Goal: Task Accomplishment & Management: Complete application form

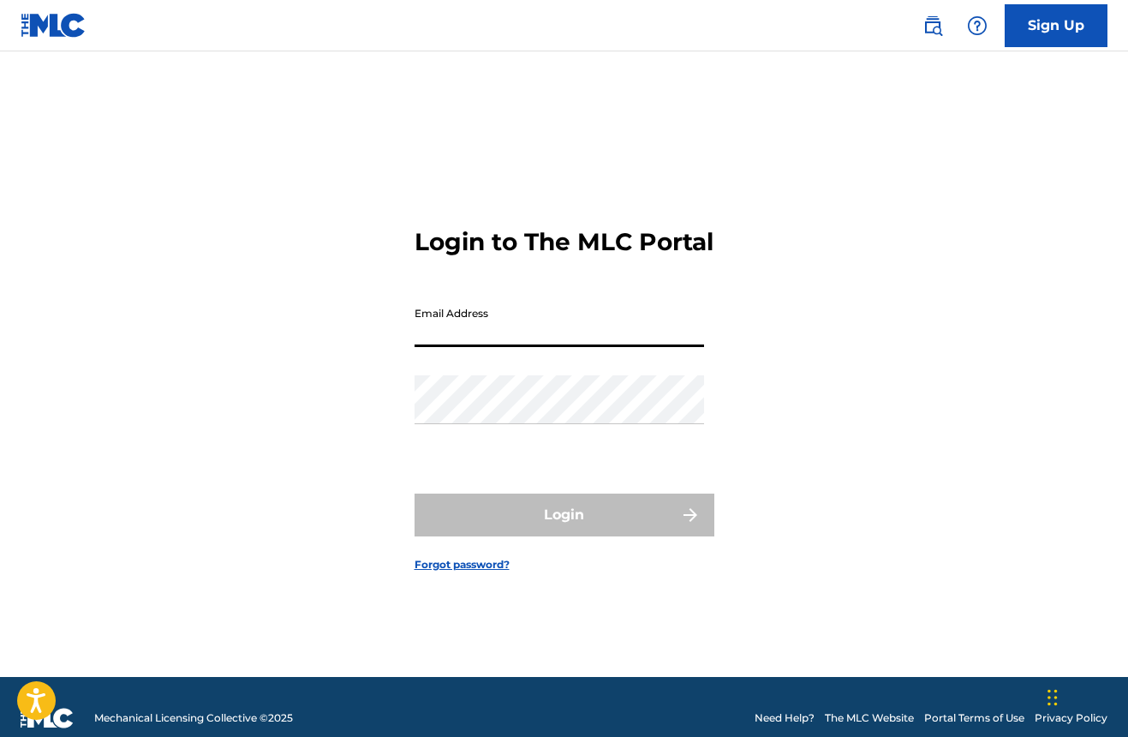
type input "[EMAIL_ADDRESS][DOMAIN_NAME]"
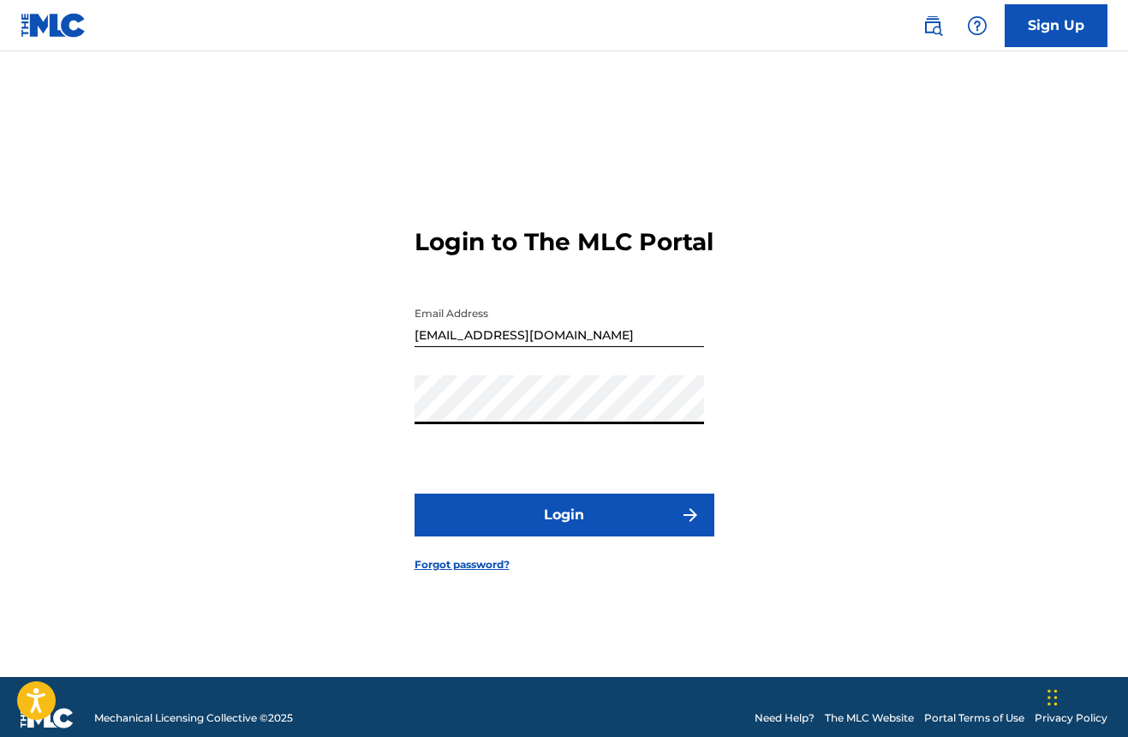
click at [564, 529] on button "Login" at bounding box center [565, 514] width 300 height 43
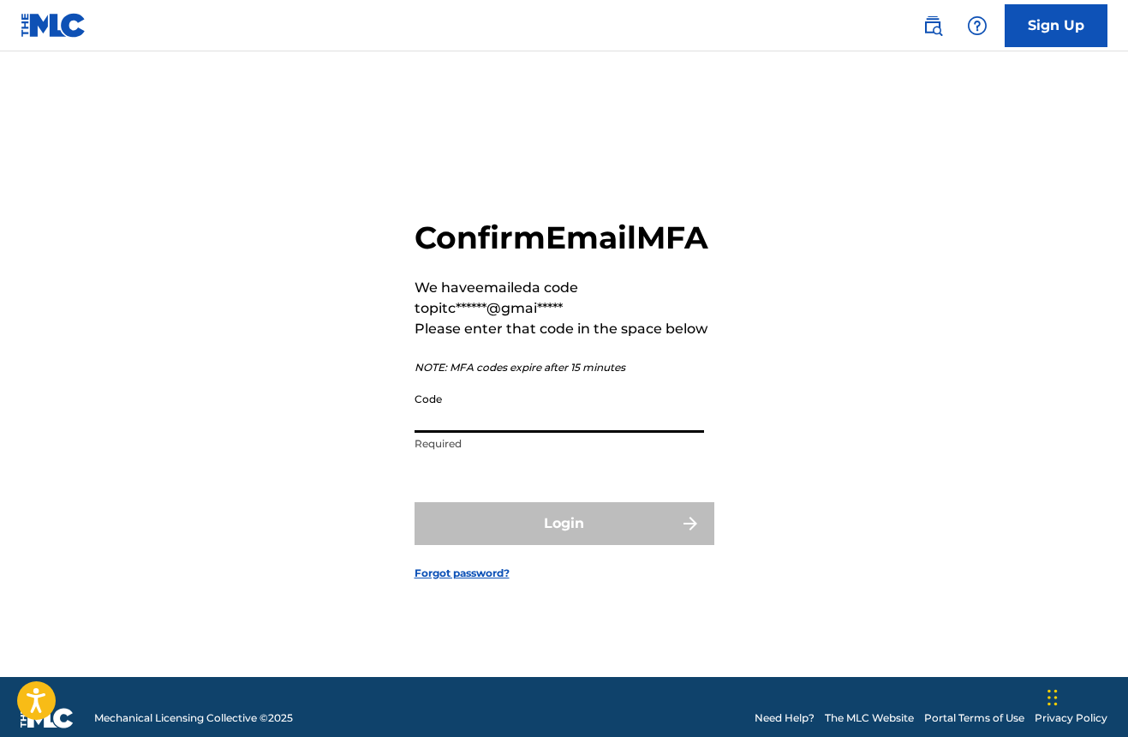
click at [511, 432] on input "Code" at bounding box center [560, 408] width 290 height 49
click at [466, 430] on input "Code" at bounding box center [560, 408] width 290 height 49
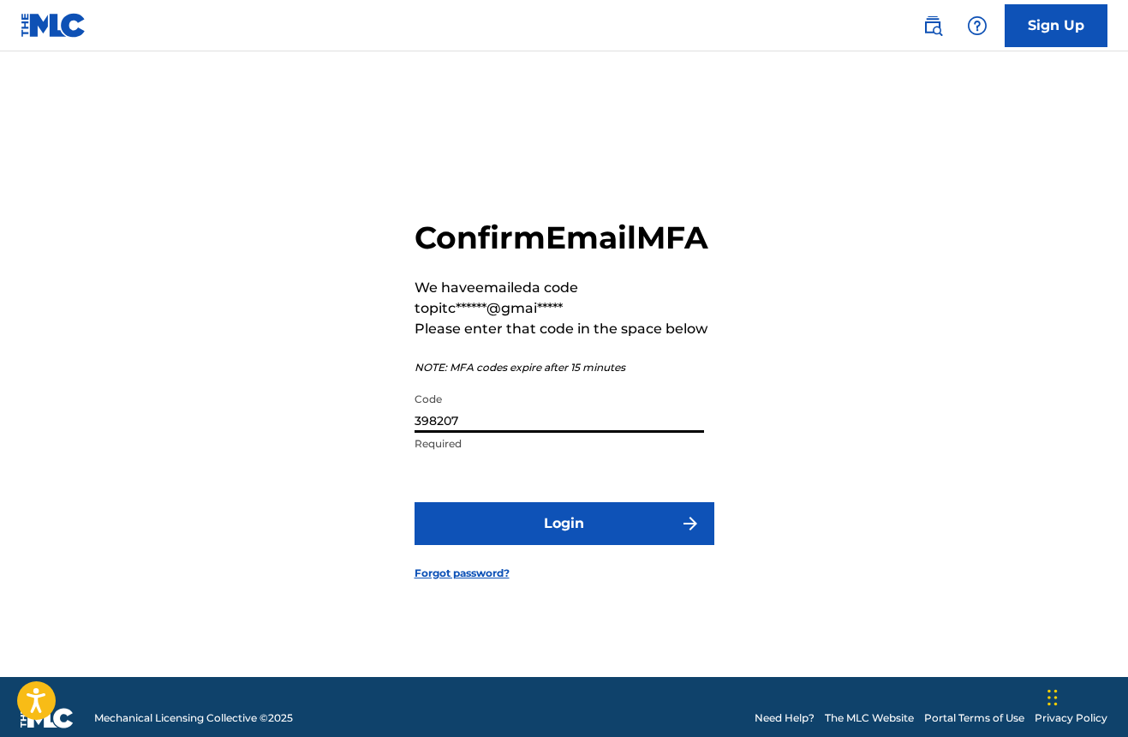
type input "398207"
click at [541, 545] on button "Login" at bounding box center [565, 523] width 300 height 43
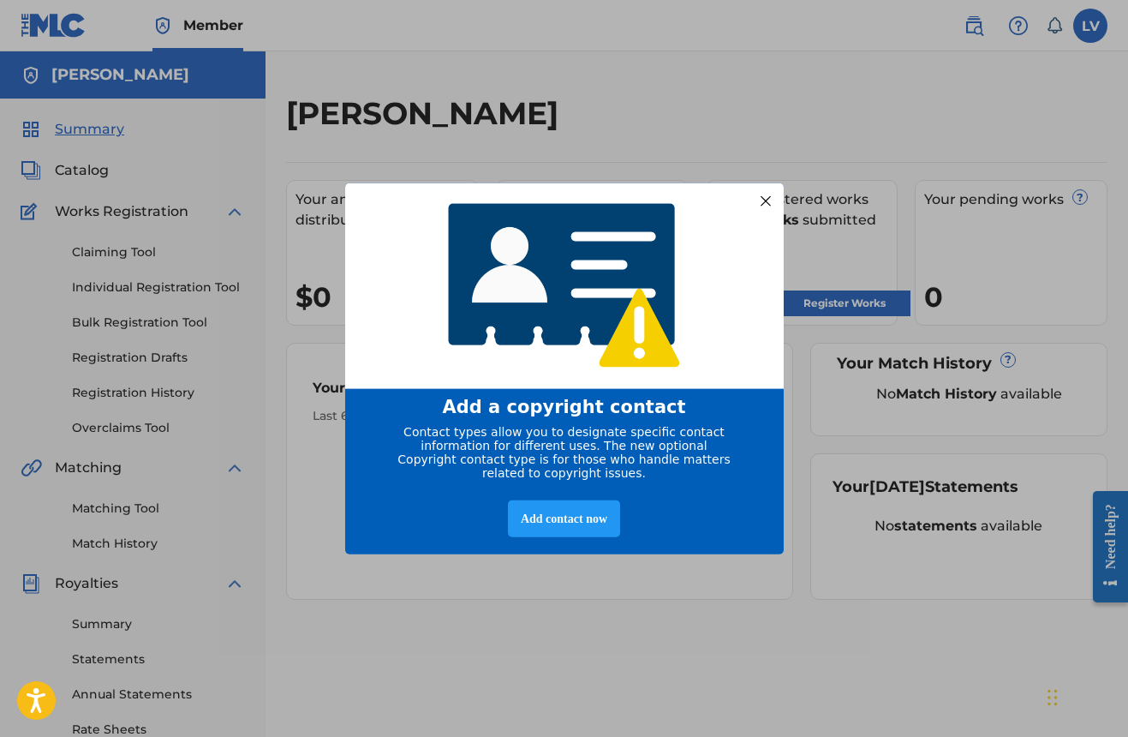
click at [769, 195] on div at bounding box center [765, 200] width 22 height 22
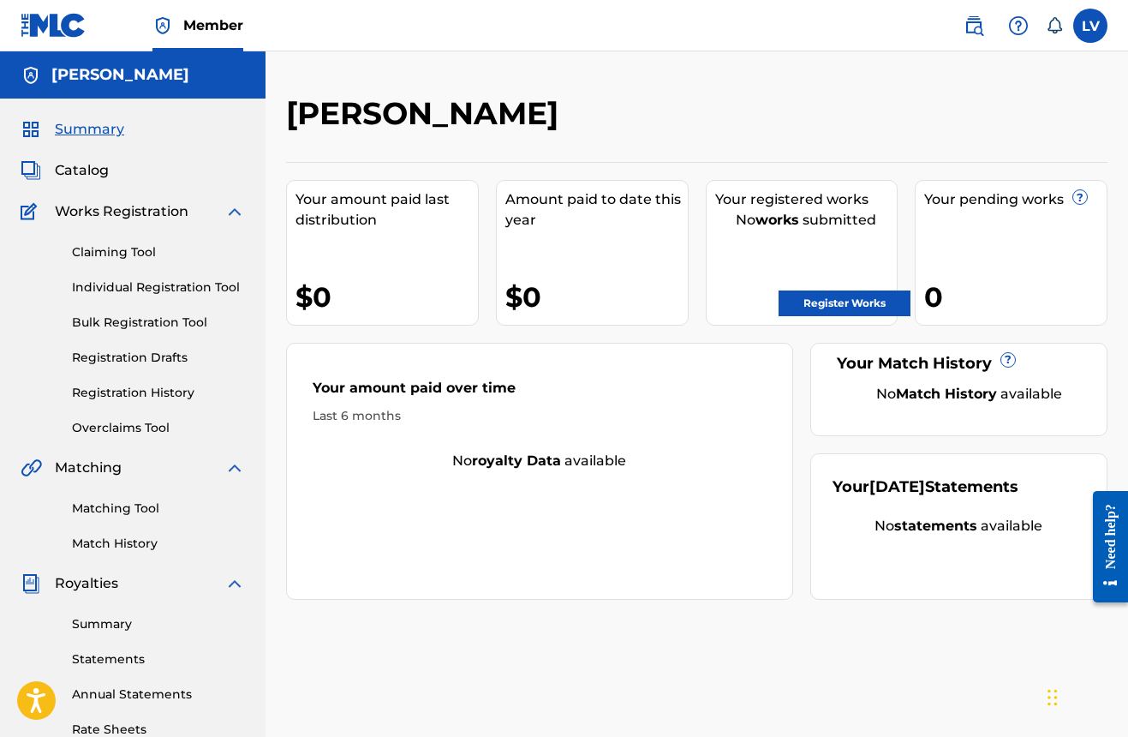
click at [79, 175] on span "Catalog" at bounding box center [82, 170] width 54 height 21
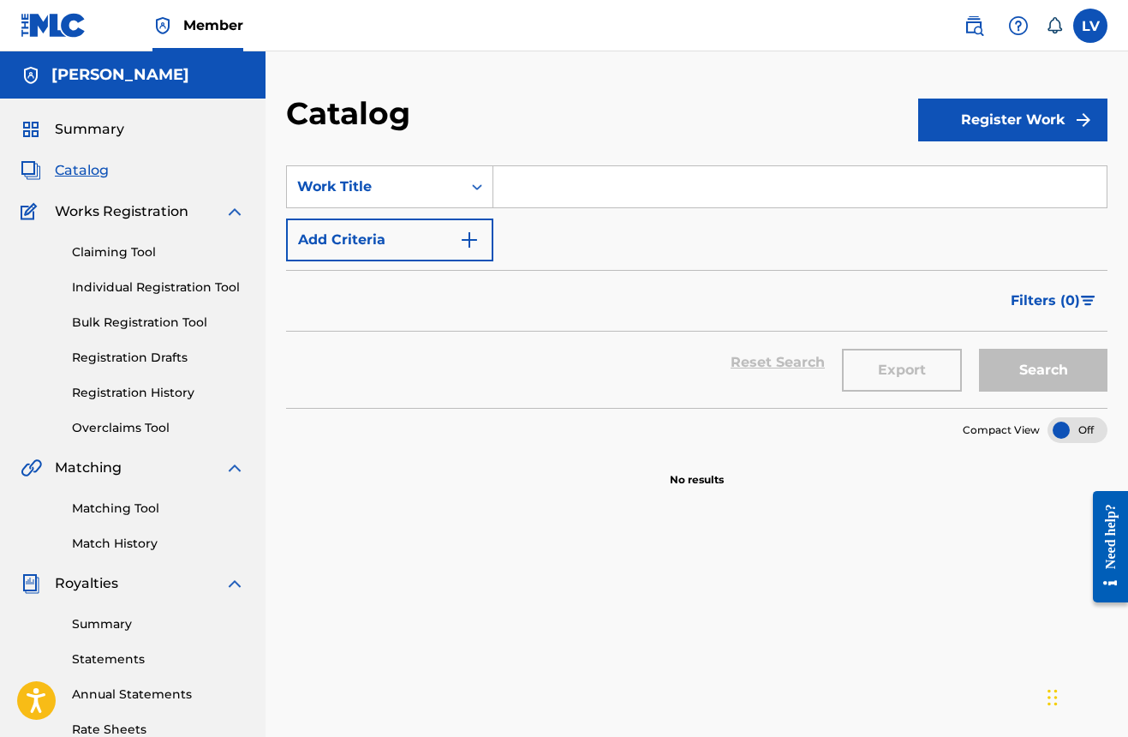
click at [1055, 109] on button "Register Work" at bounding box center [1012, 120] width 189 height 43
click at [1020, 172] on link "Individual" at bounding box center [1012, 175] width 189 height 41
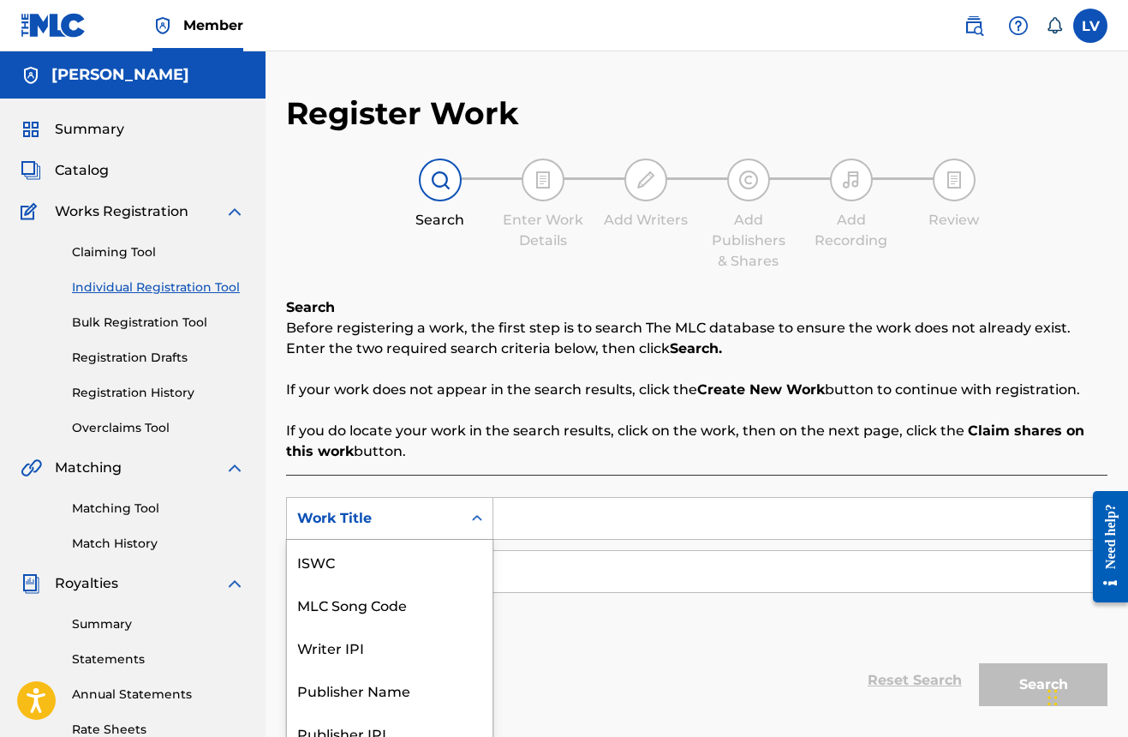
scroll to position [59, 0]
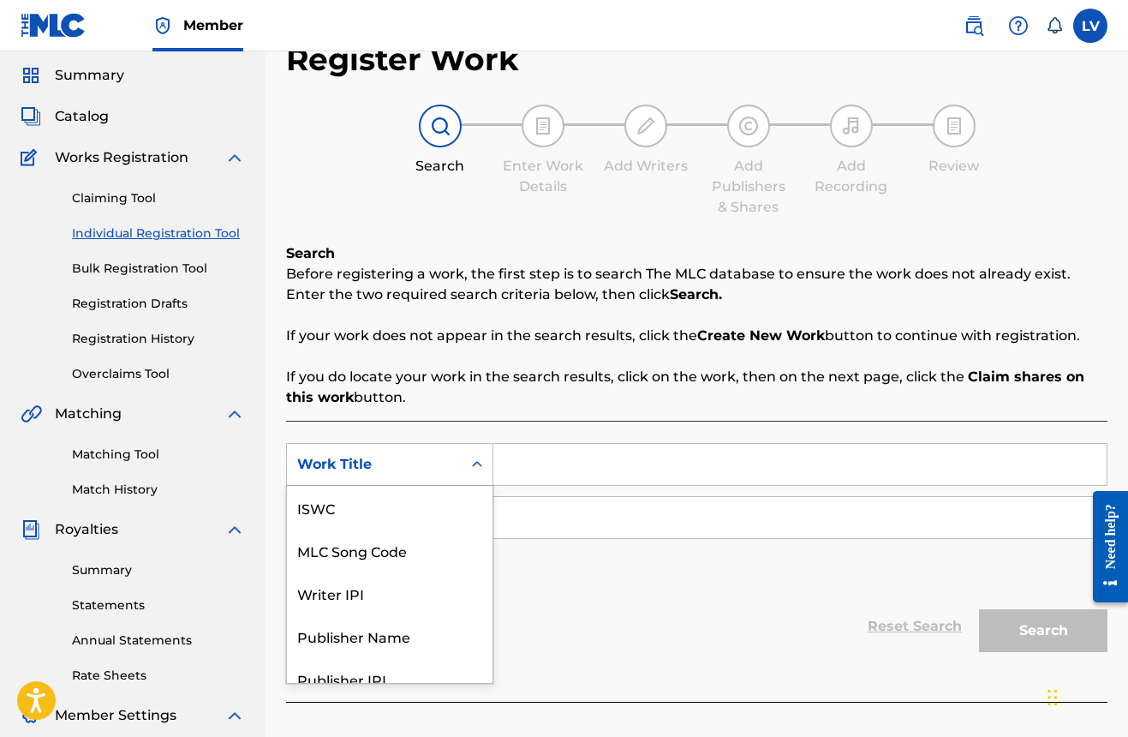
click at [476, 486] on div "Work Title selected, 7 of 7. 7 results available. Use Up and Down to choose opt…" at bounding box center [389, 464] width 207 height 43
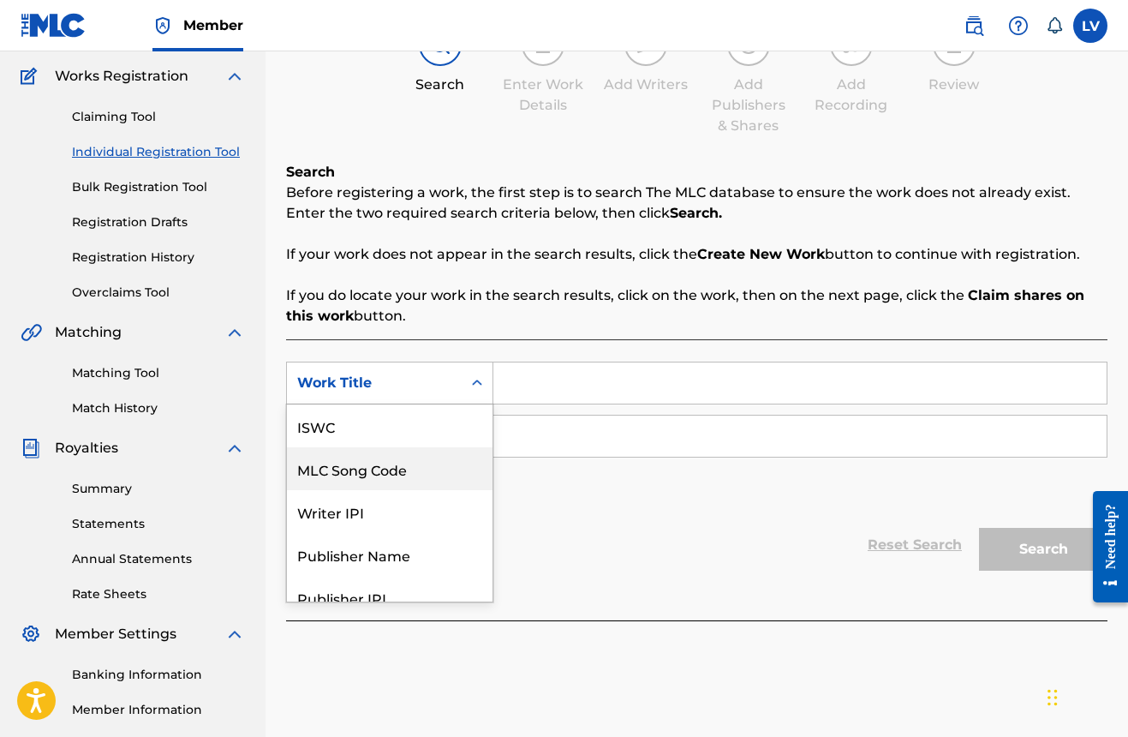
scroll to position [137, 0]
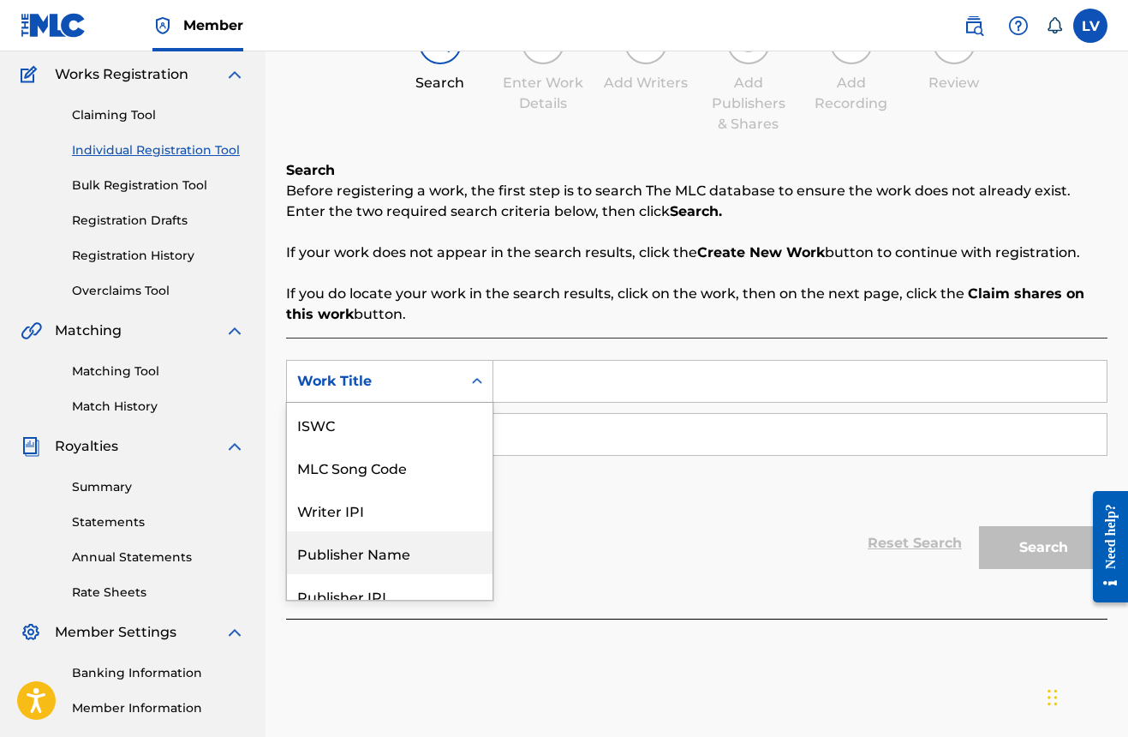
click at [410, 554] on div "Publisher Name" at bounding box center [390, 552] width 206 height 43
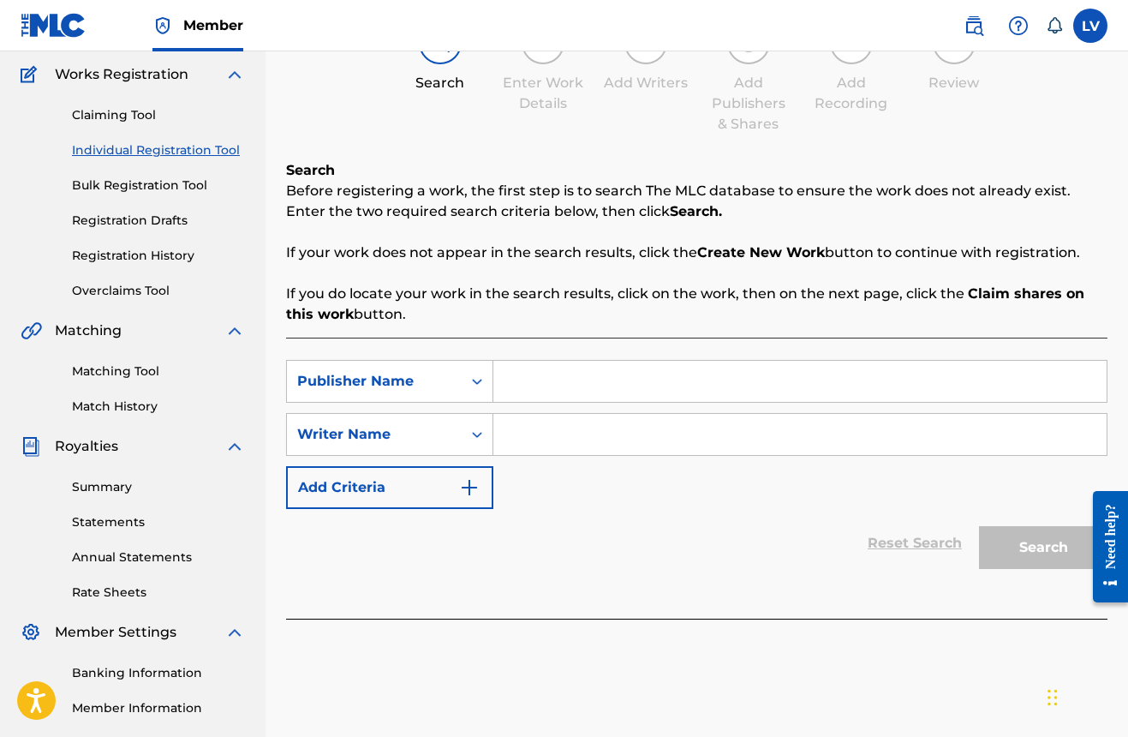
click at [531, 391] on input "Search Form" at bounding box center [799, 381] width 613 height 41
type input "Pitch00mix"
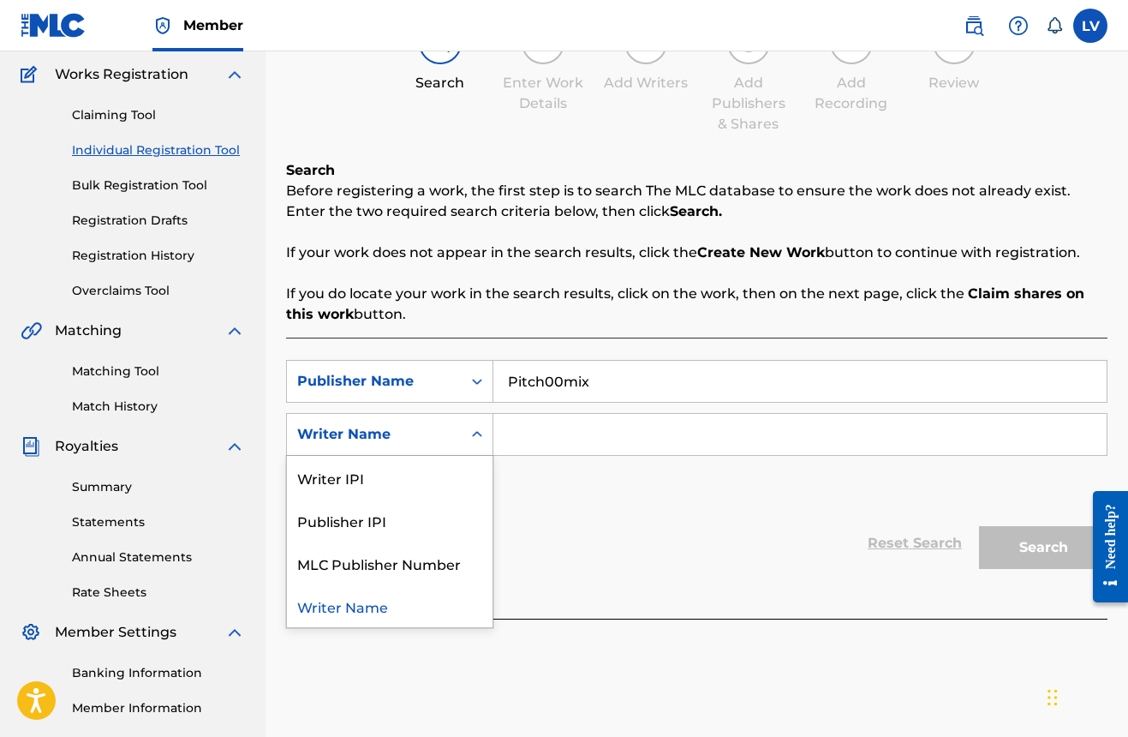
click at [474, 439] on icon "Search Form" at bounding box center [477, 434] width 17 height 17
click at [560, 432] on input "Search Form" at bounding box center [799, 434] width 613 height 41
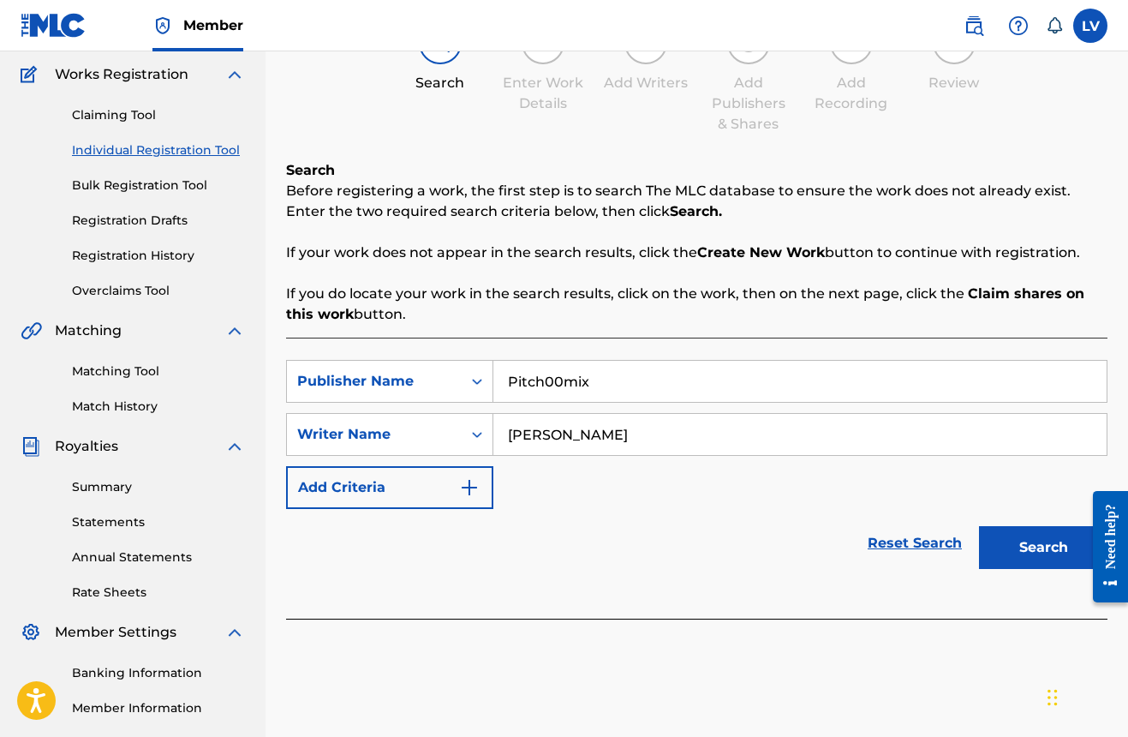
type input "[PERSON_NAME]"
click at [1034, 541] on button "Search" at bounding box center [1043, 547] width 128 height 43
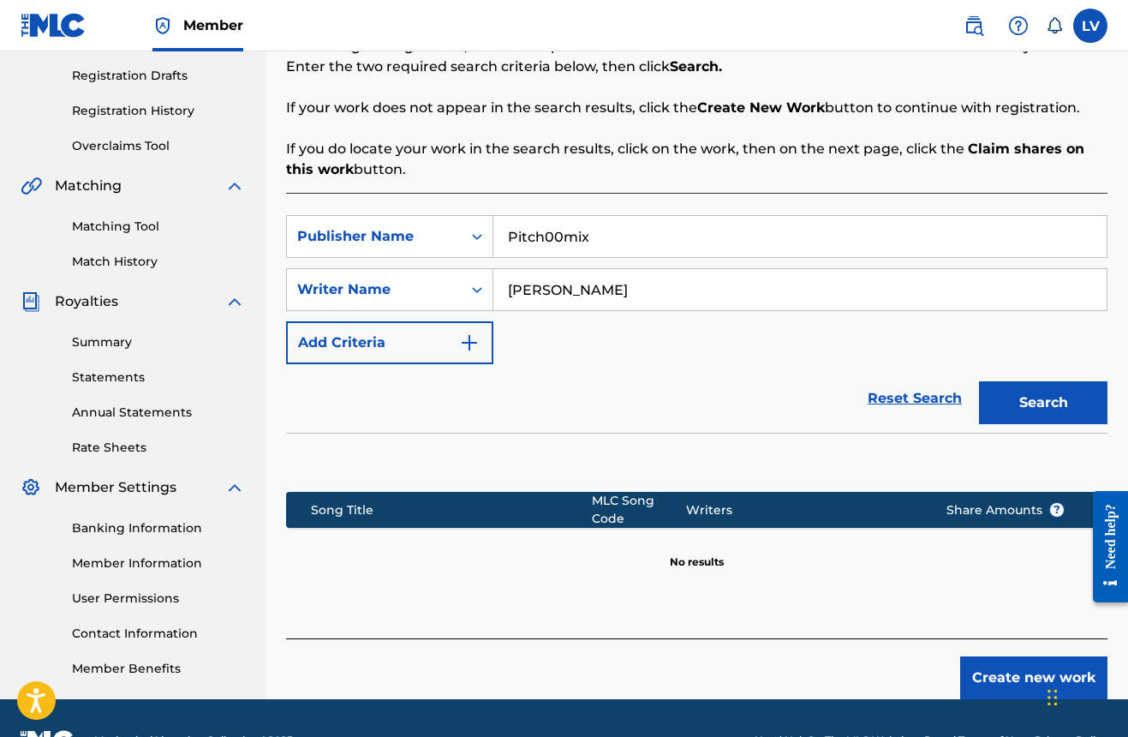
scroll to position [284, 0]
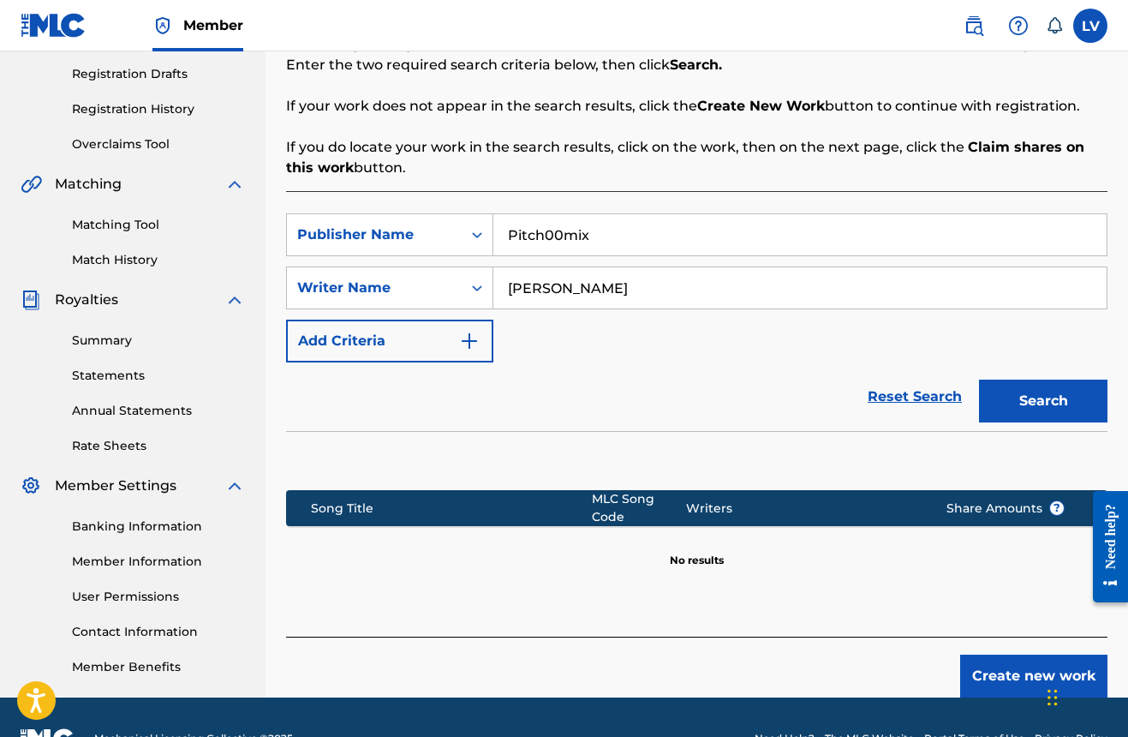
click at [478, 345] on img "Search Form" at bounding box center [469, 341] width 21 height 21
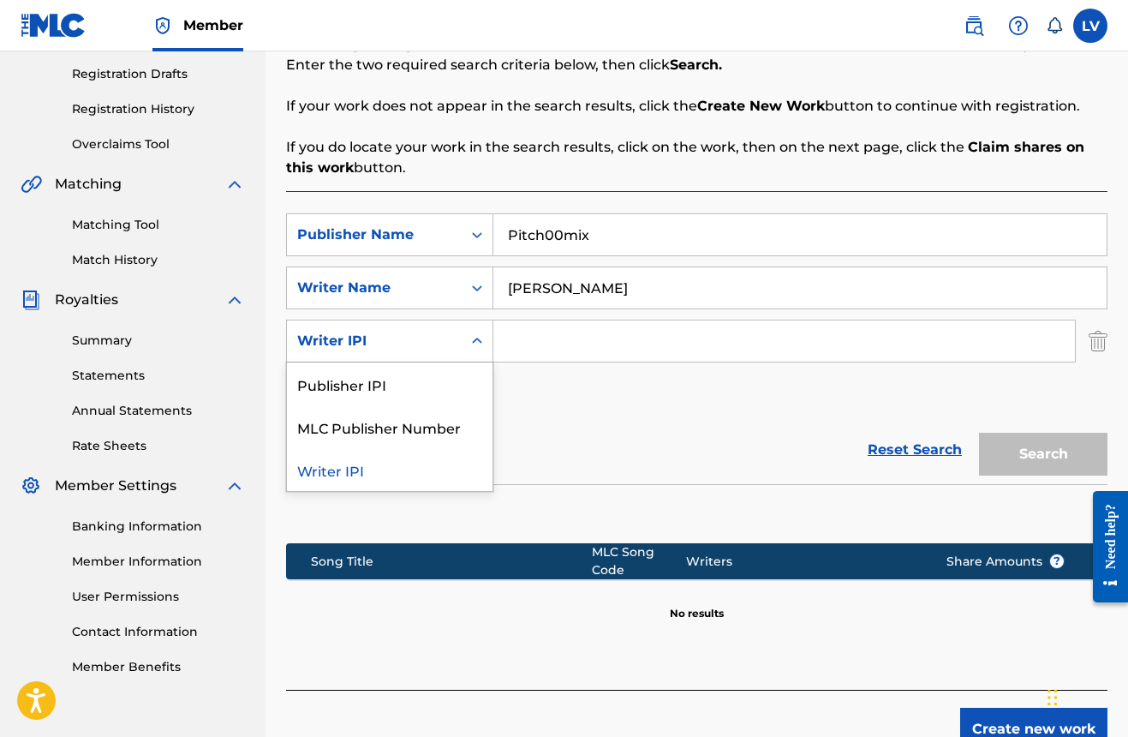
click at [473, 345] on icon "Search Form" at bounding box center [477, 340] width 17 height 17
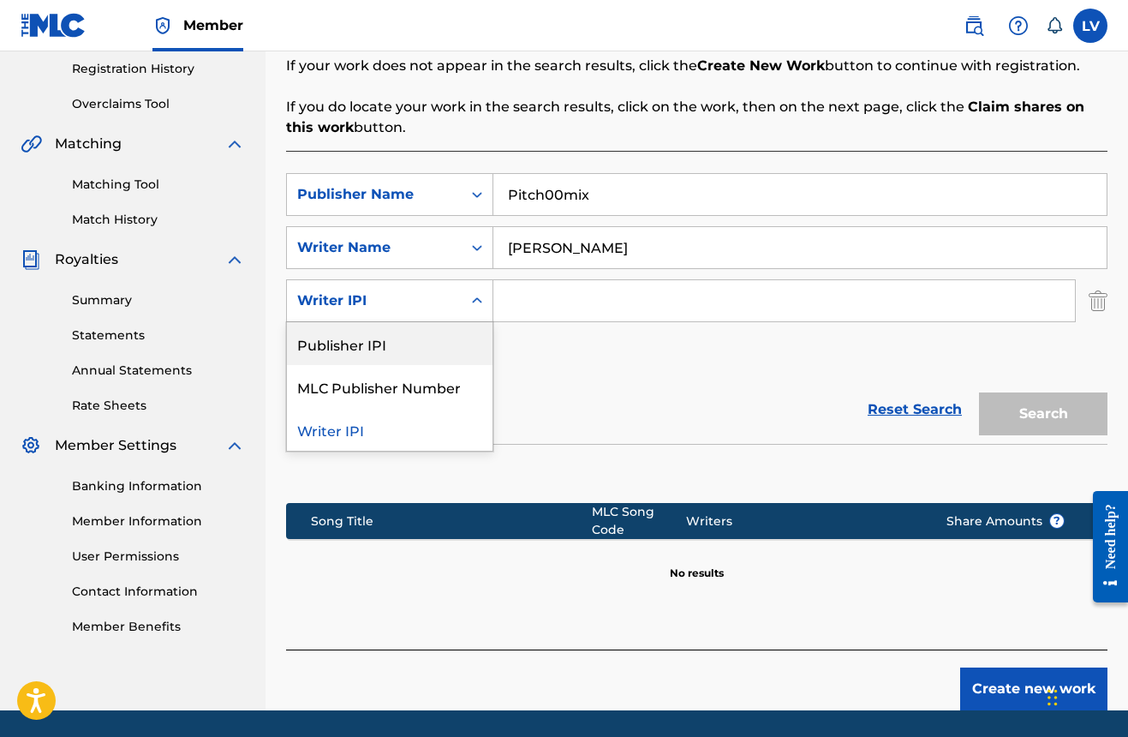
scroll to position [331, 0]
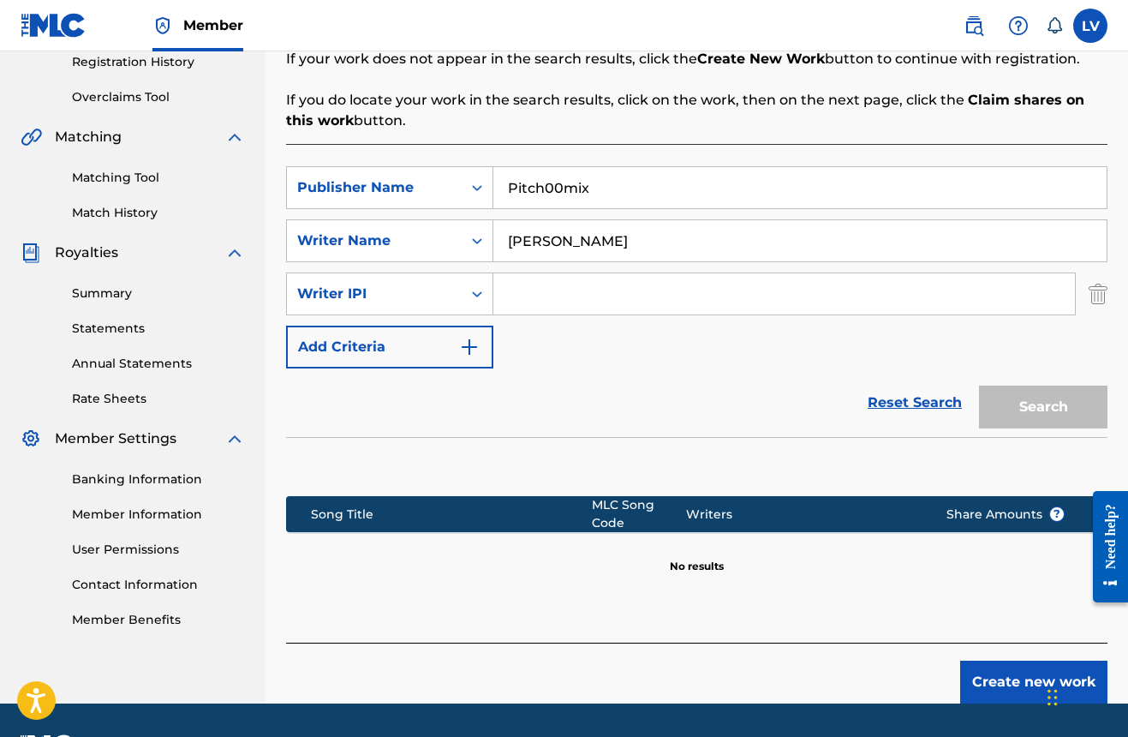
click at [107, 182] on link "Matching Tool" at bounding box center [158, 178] width 173 height 18
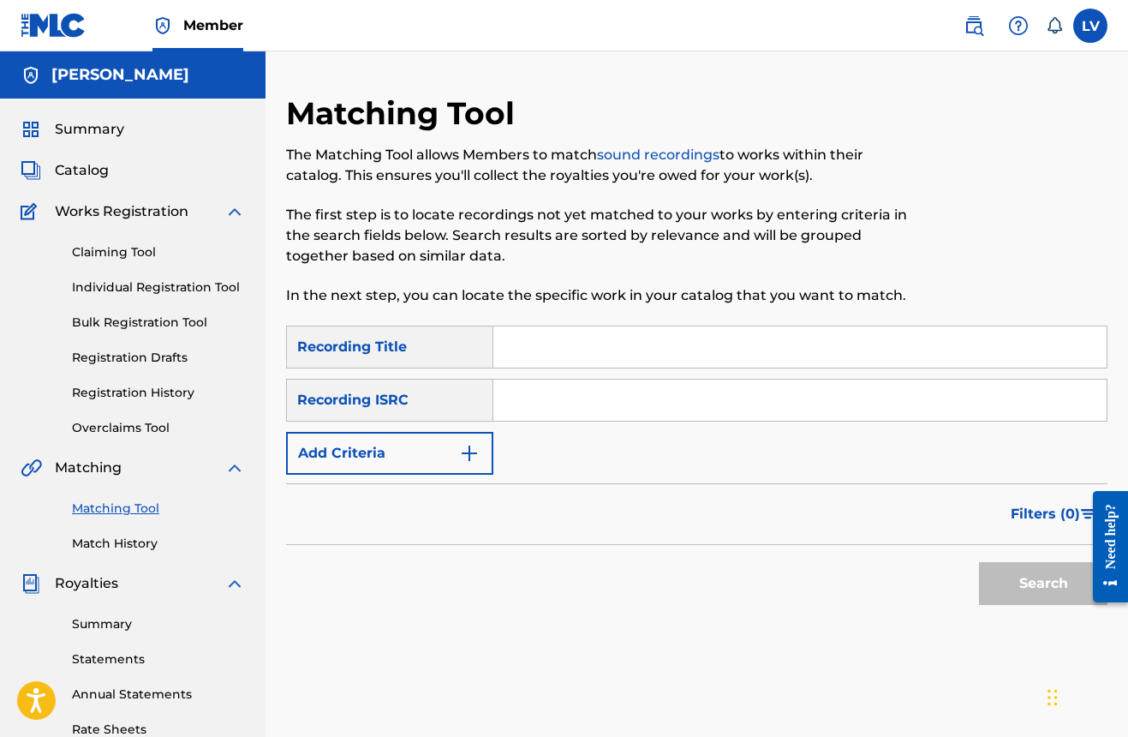
click at [116, 511] on link "Matching Tool" at bounding box center [158, 508] width 173 height 18
click at [116, 507] on link "Matching Tool" at bounding box center [158, 508] width 173 height 18
click at [63, 137] on span "Summary" at bounding box center [89, 129] width 69 height 21
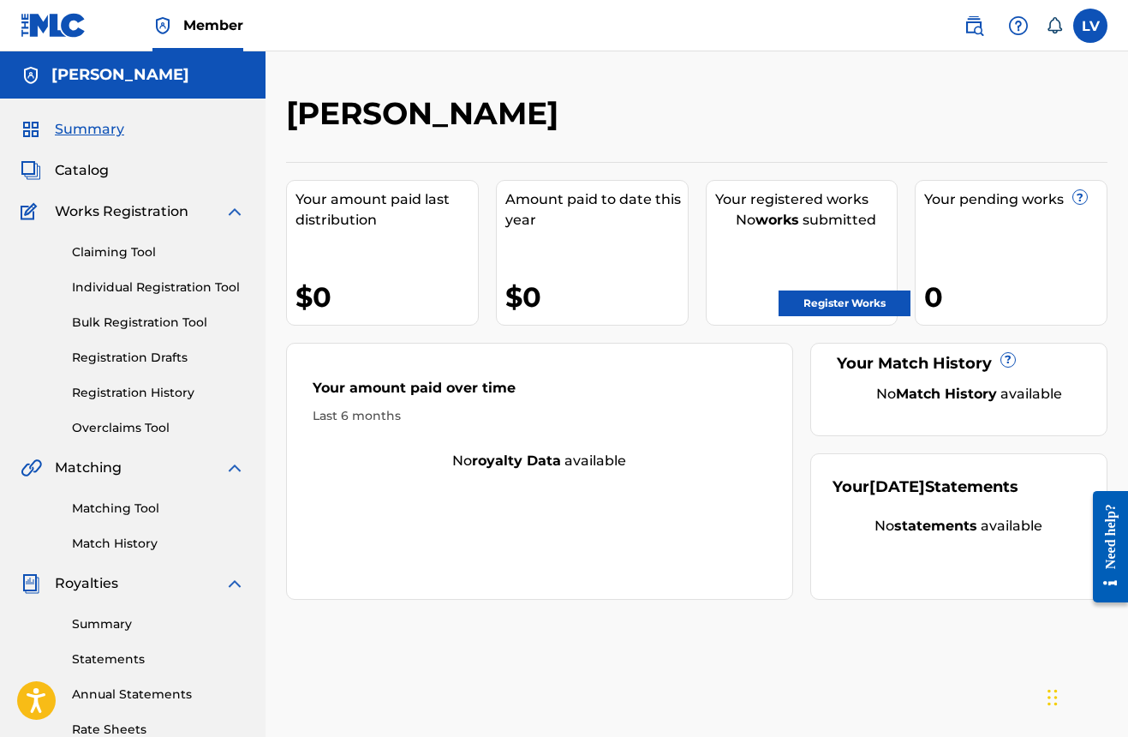
click at [840, 308] on link "Register Works" at bounding box center [845, 303] width 132 height 26
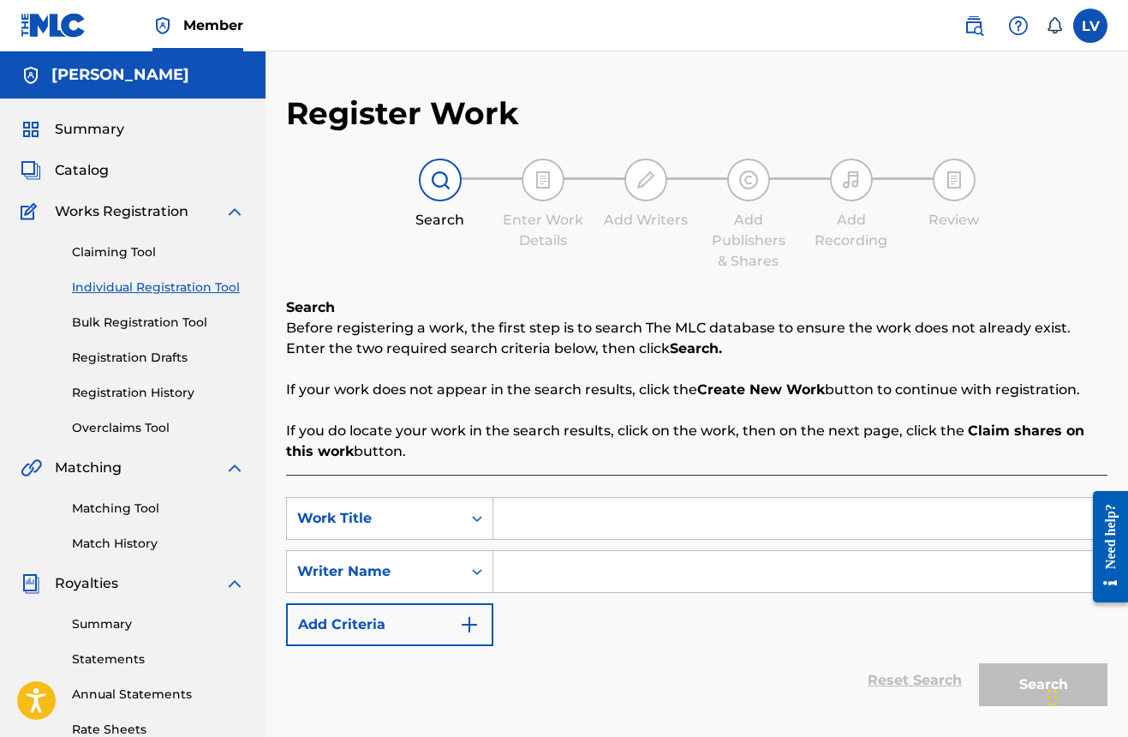
click at [575, 519] on input "Search Form" at bounding box center [799, 518] width 613 height 41
type input "Ayiti Se"
click at [603, 585] on input "Search Form" at bounding box center [799, 571] width 613 height 41
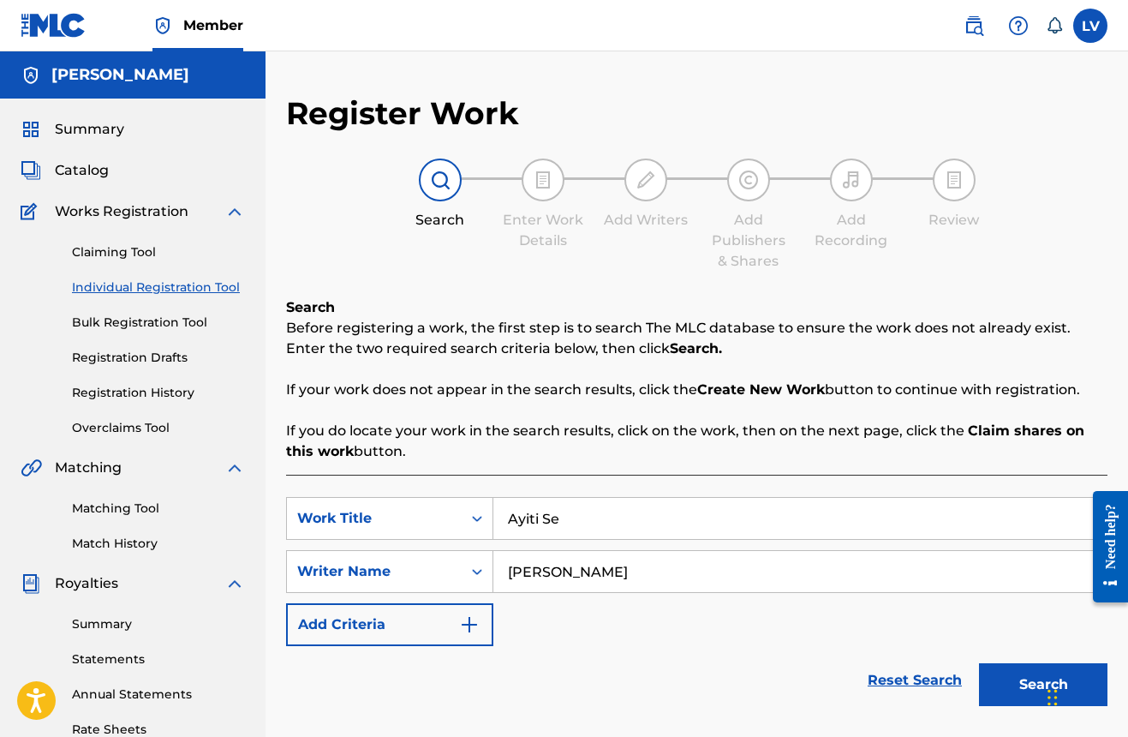
type input "[PERSON_NAME]"
click at [1027, 678] on button "Search" at bounding box center [1043, 684] width 128 height 43
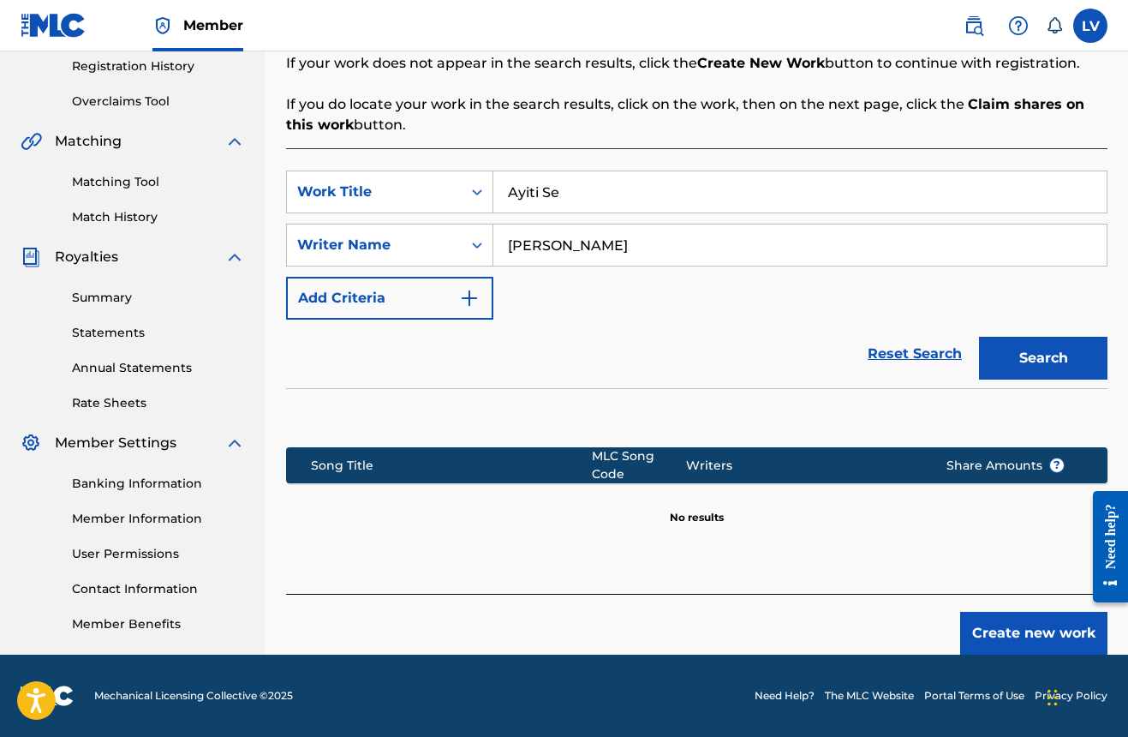
scroll to position [326, 0]
click at [1097, 27] on label at bounding box center [1090, 26] width 34 height 34
click at [1091, 26] on input "LV [PERSON_NAME] [EMAIL_ADDRESS][DOMAIN_NAME] Notification Preferences Profile …" at bounding box center [1091, 26] width 0 height 0
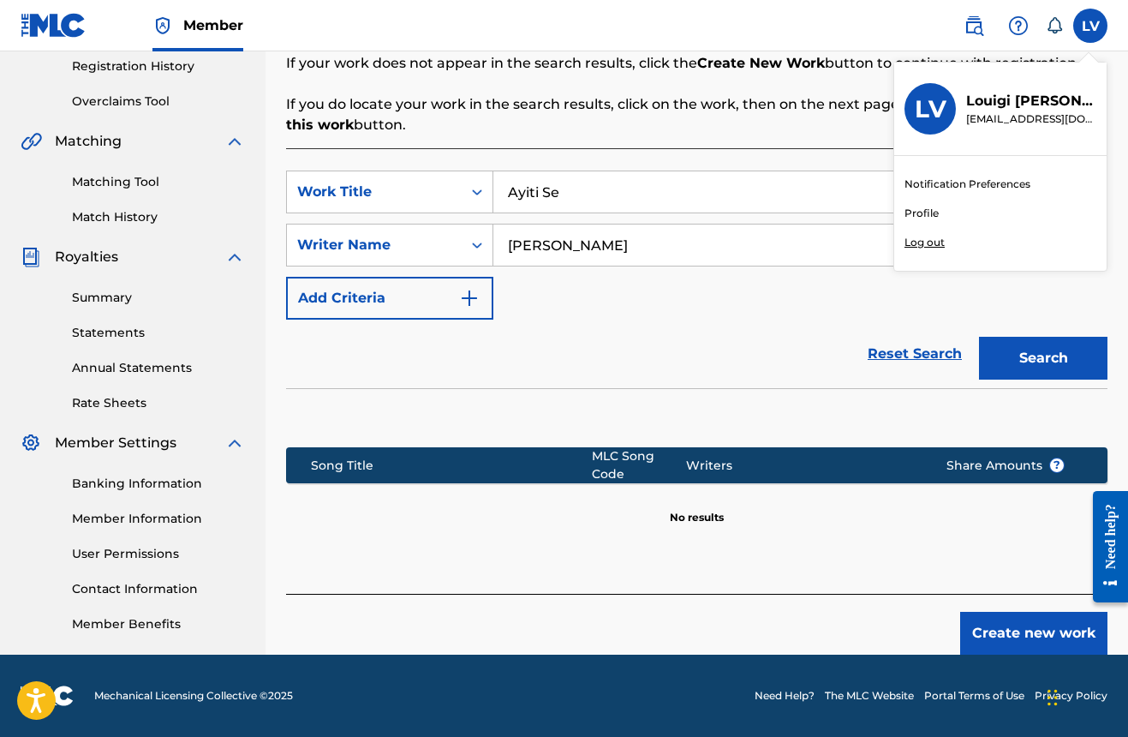
click at [930, 212] on link "Profile" at bounding box center [922, 213] width 34 height 15
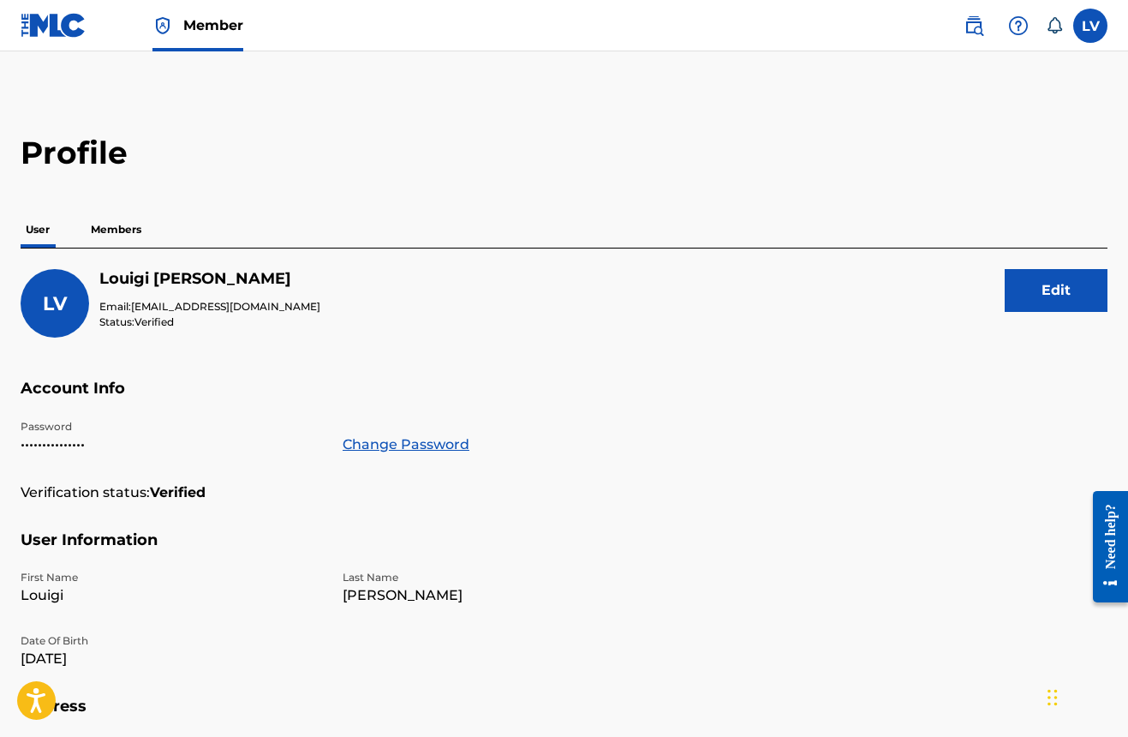
click at [131, 231] on p "Members" at bounding box center [116, 230] width 61 height 36
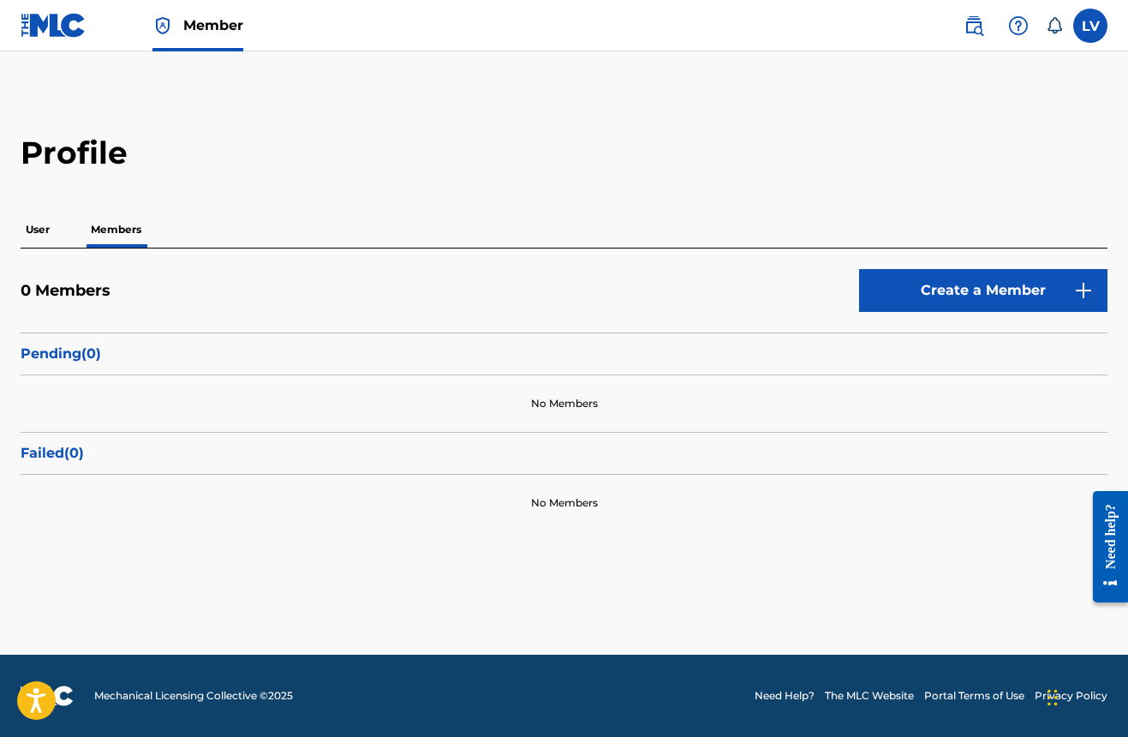
click at [1083, 284] on img at bounding box center [1083, 290] width 21 height 21
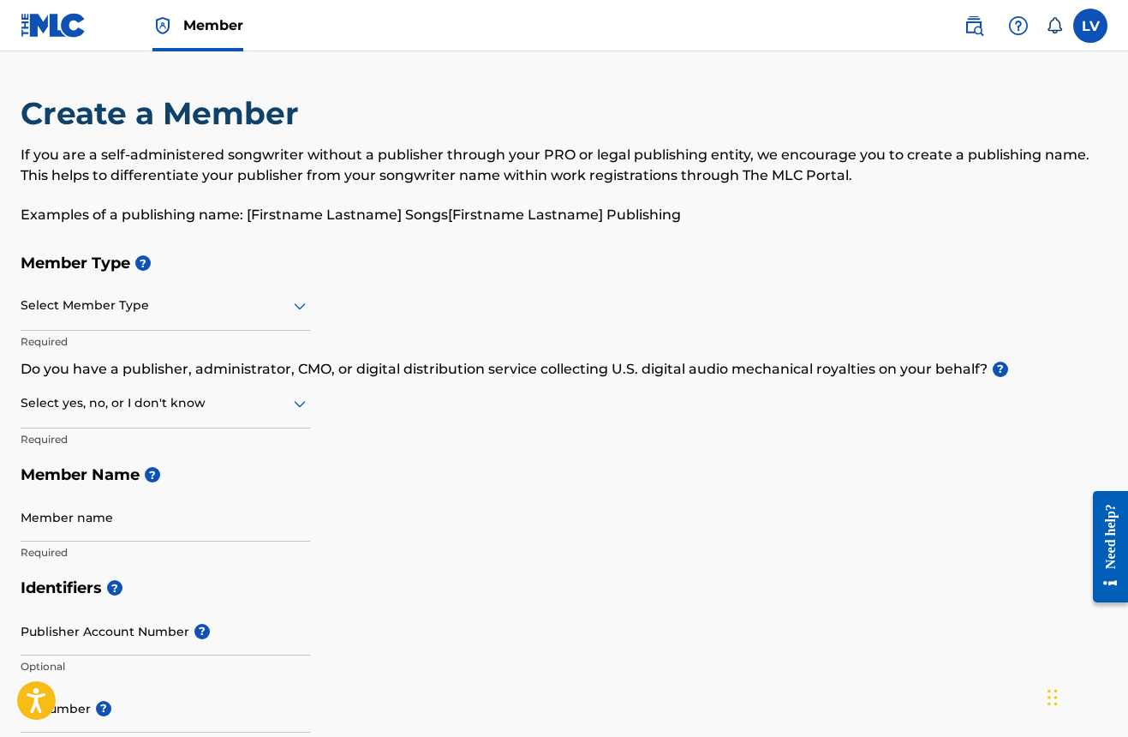
click at [296, 300] on icon at bounding box center [300, 306] width 21 height 21
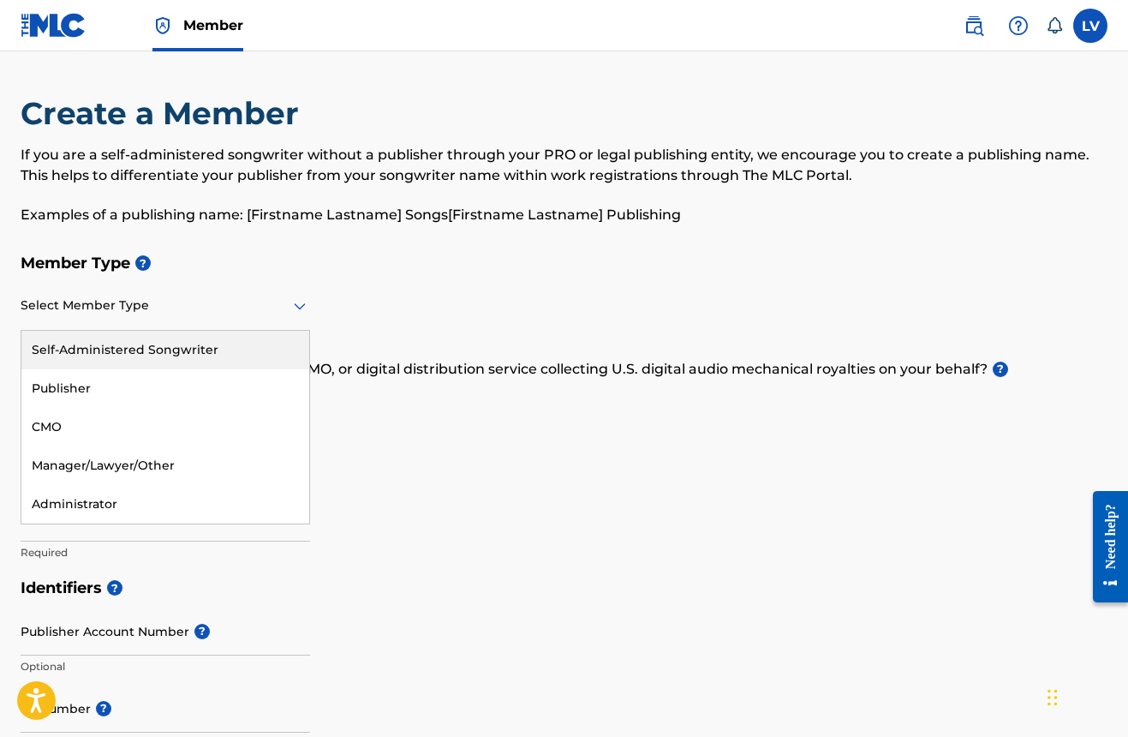
click at [198, 342] on div "Self-Administered Songwriter" at bounding box center [165, 350] width 288 height 39
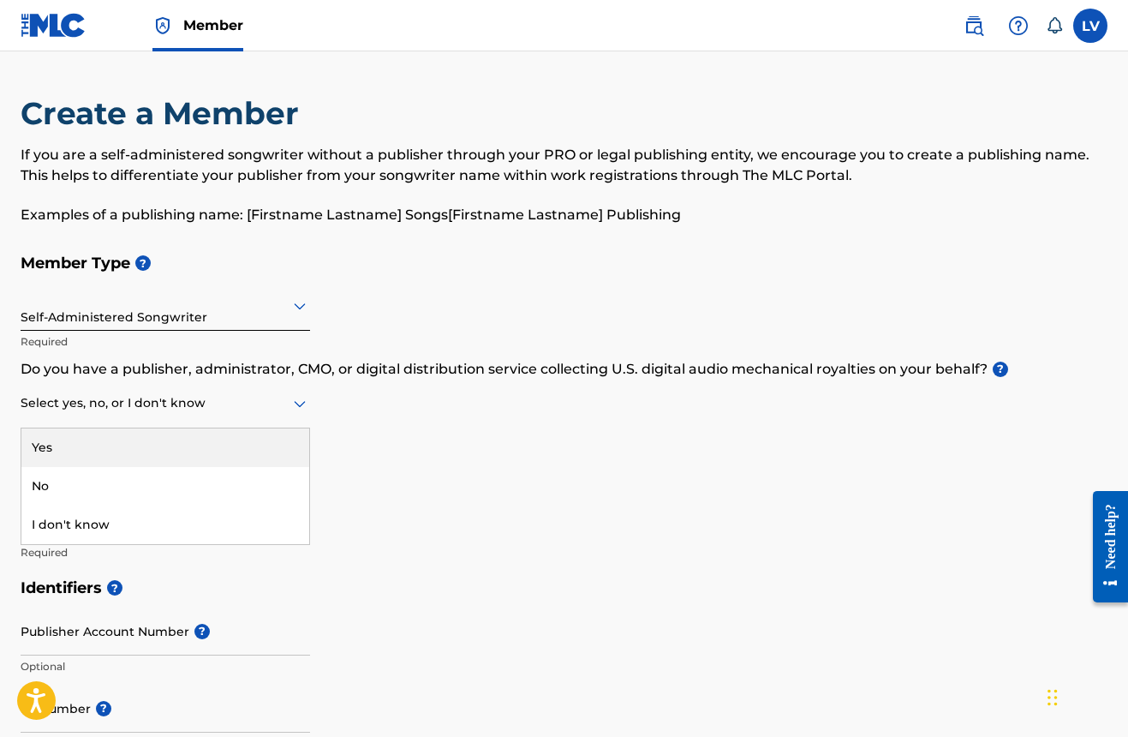
click at [262, 406] on div at bounding box center [166, 402] width 290 height 21
click at [183, 445] on div "Yes" at bounding box center [165, 447] width 288 height 39
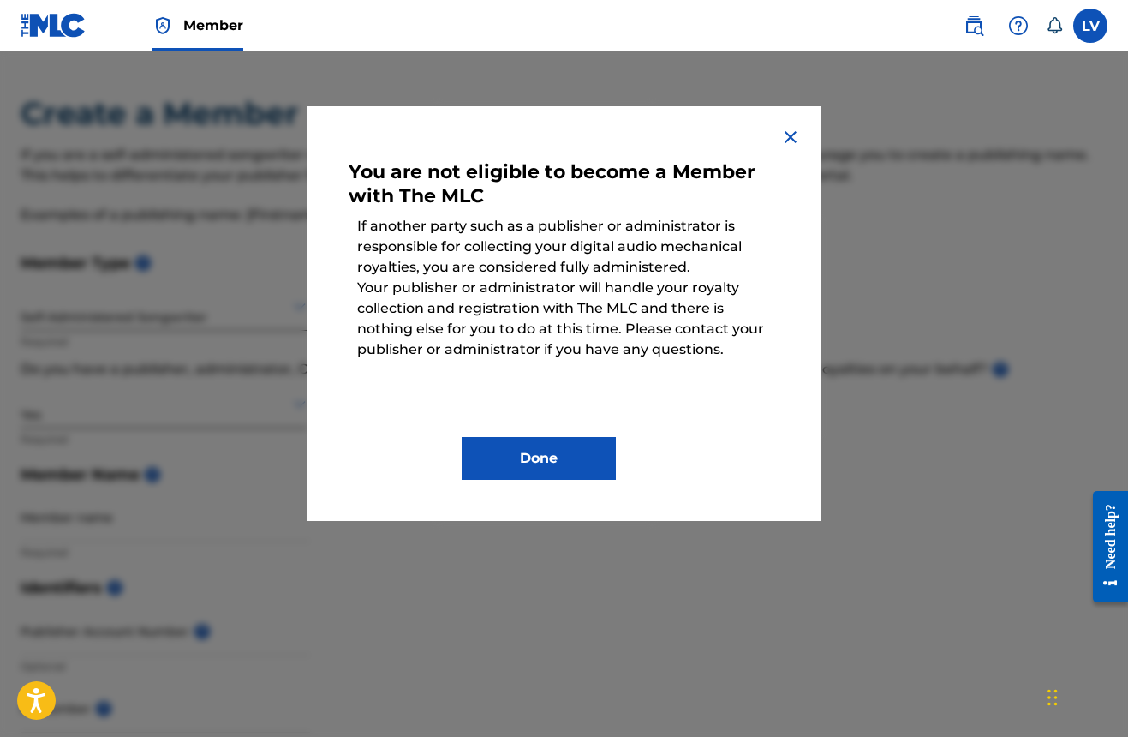
click at [792, 137] on img at bounding box center [790, 137] width 21 height 21
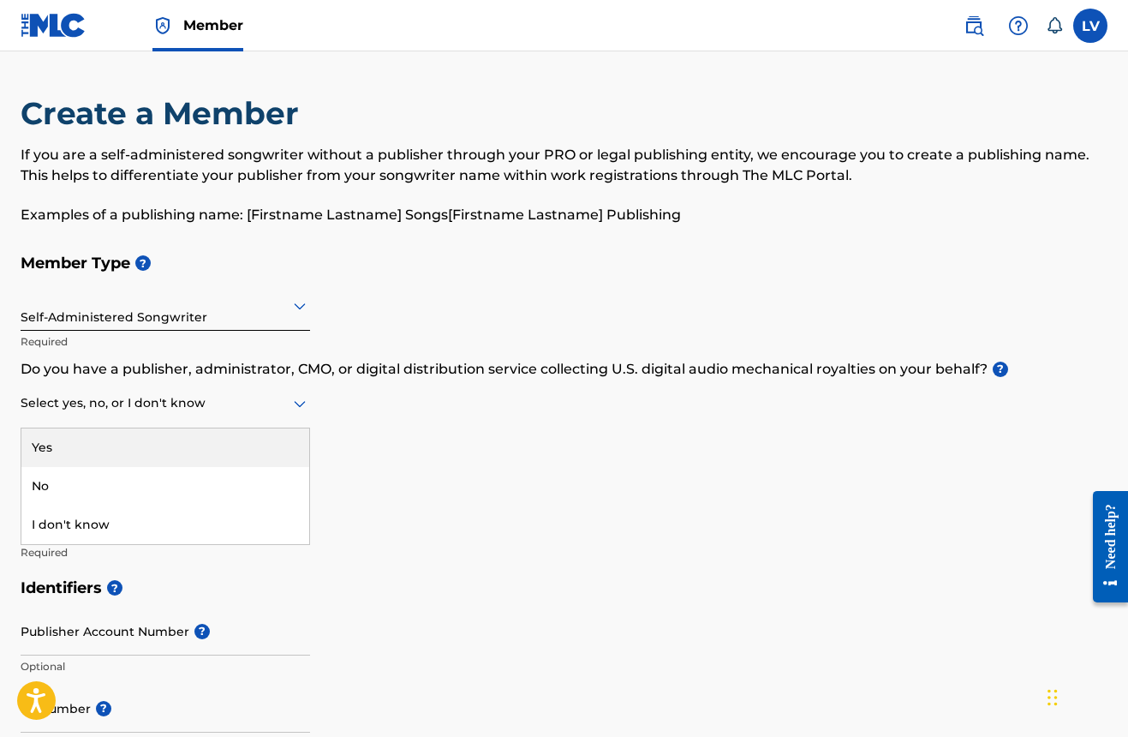
click at [302, 403] on icon at bounding box center [300, 404] width 12 height 7
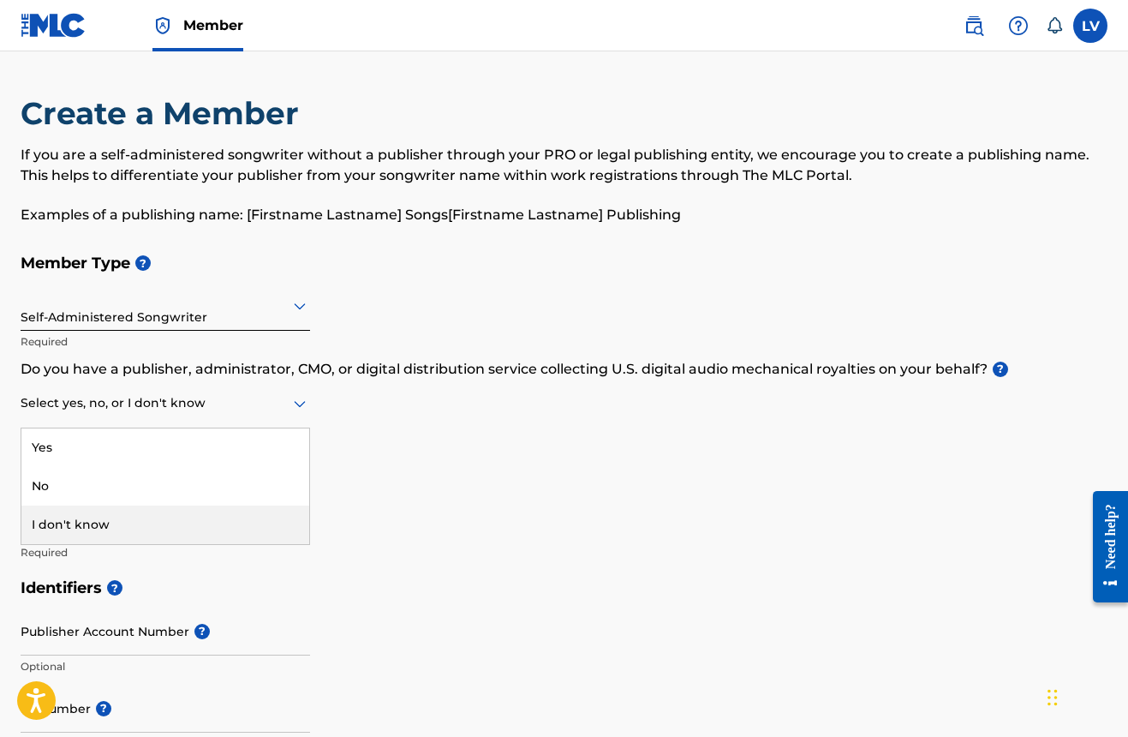
click at [176, 513] on div "I don't know" at bounding box center [165, 524] width 288 height 39
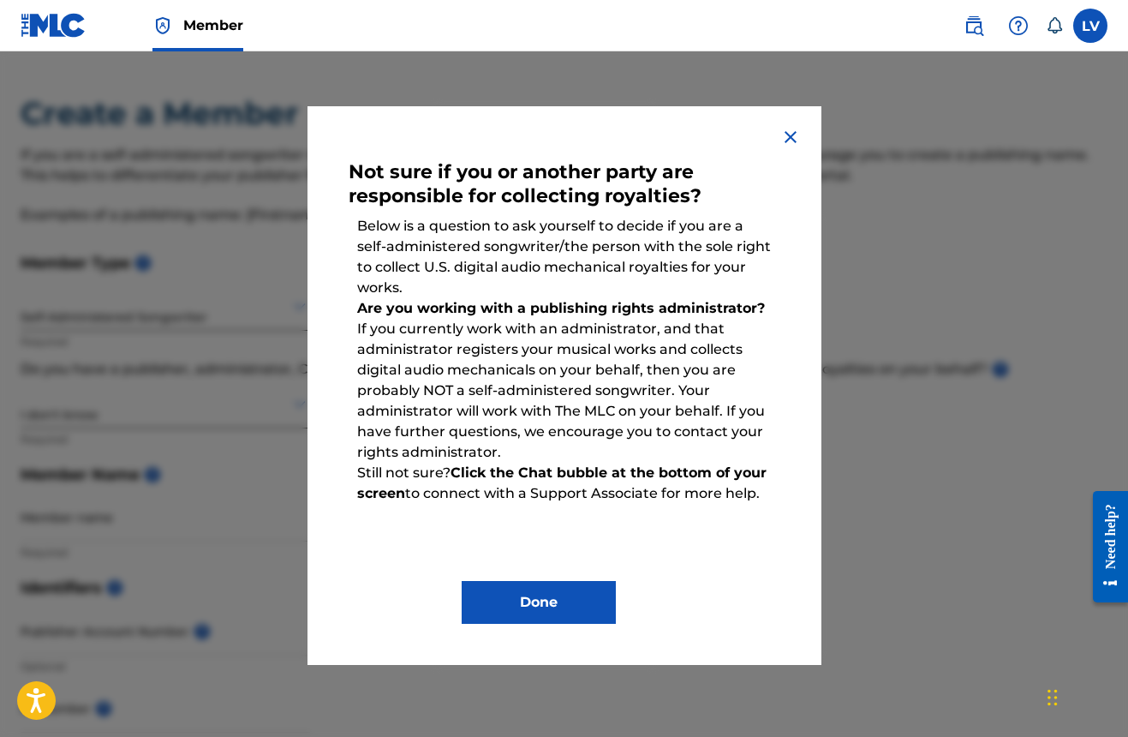
click at [562, 595] on button "Done" at bounding box center [539, 602] width 154 height 43
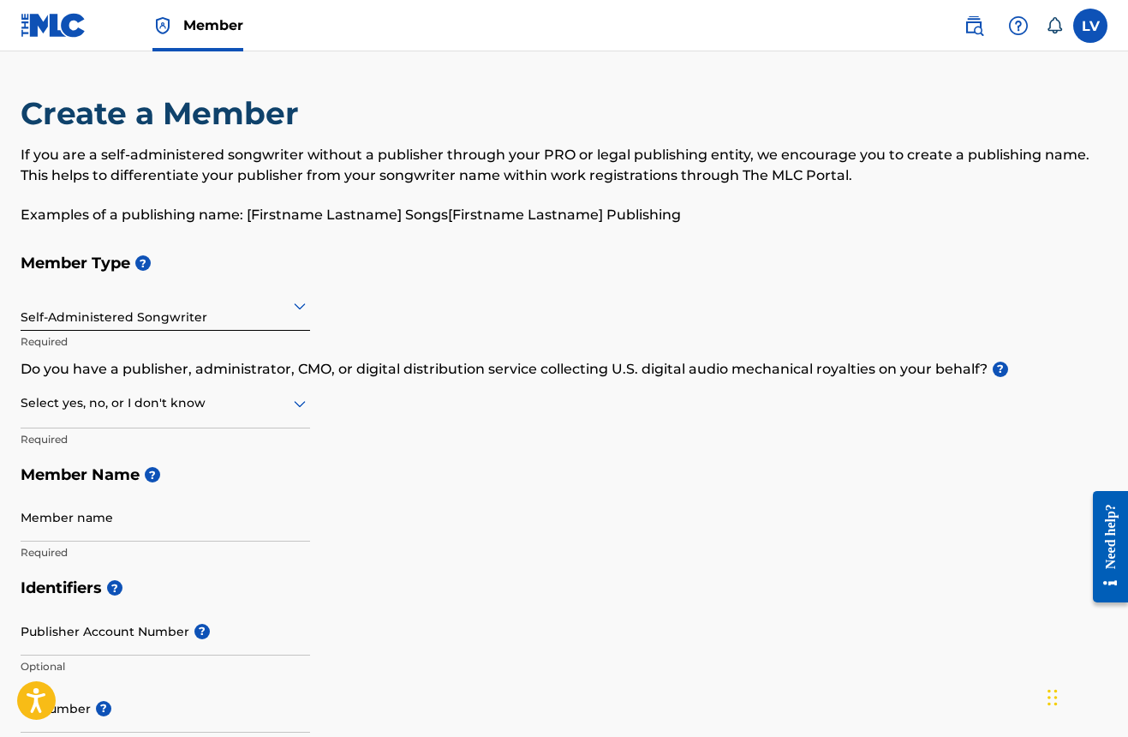
click at [269, 407] on div at bounding box center [166, 402] width 290 height 21
click at [183, 478] on div "No" at bounding box center [165, 486] width 288 height 39
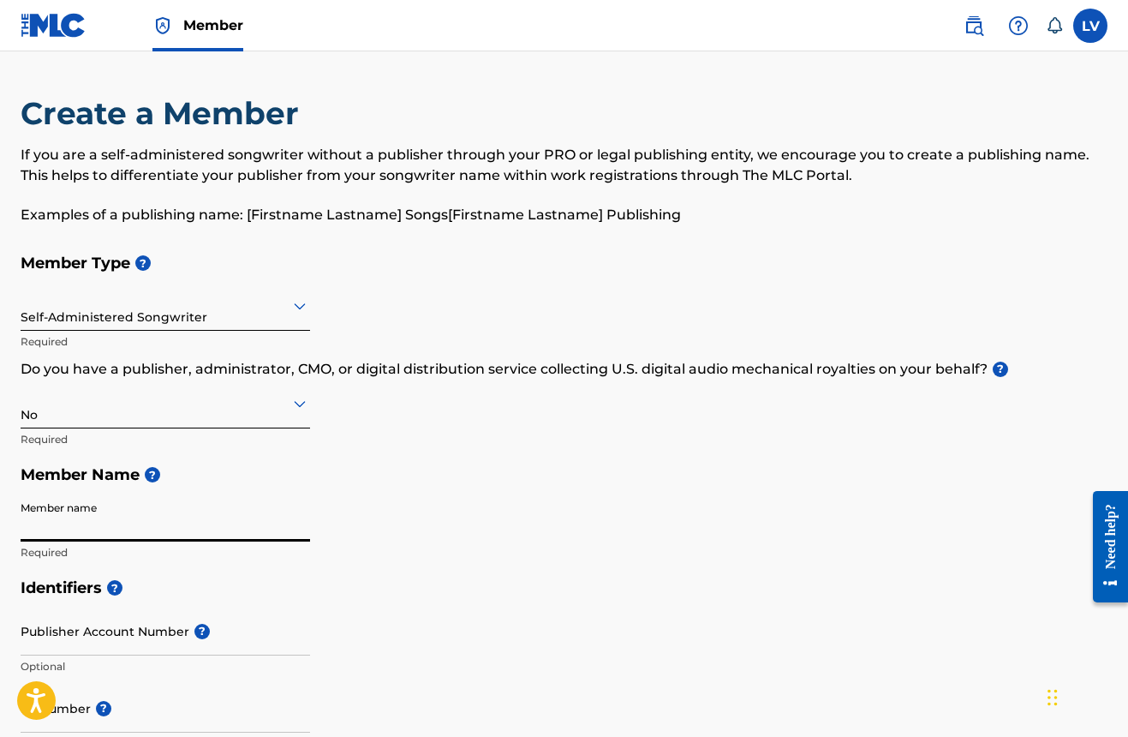
click at [304, 528] on input "Member name" at bounding box center [166, 517] width 290 height 49
click at [248, 498] on input "Member name" at bounding box center [166, 517] width 290 height 49
click at [371, 501] on div "Member Type ? Self-Administered Songwriter Required Do you have a publisher, ad…" at bounding box center [564, 407] width 1087 height 325
click at [193, 31] on span "Member" at bounding box center [213, 25] width 60 height 20
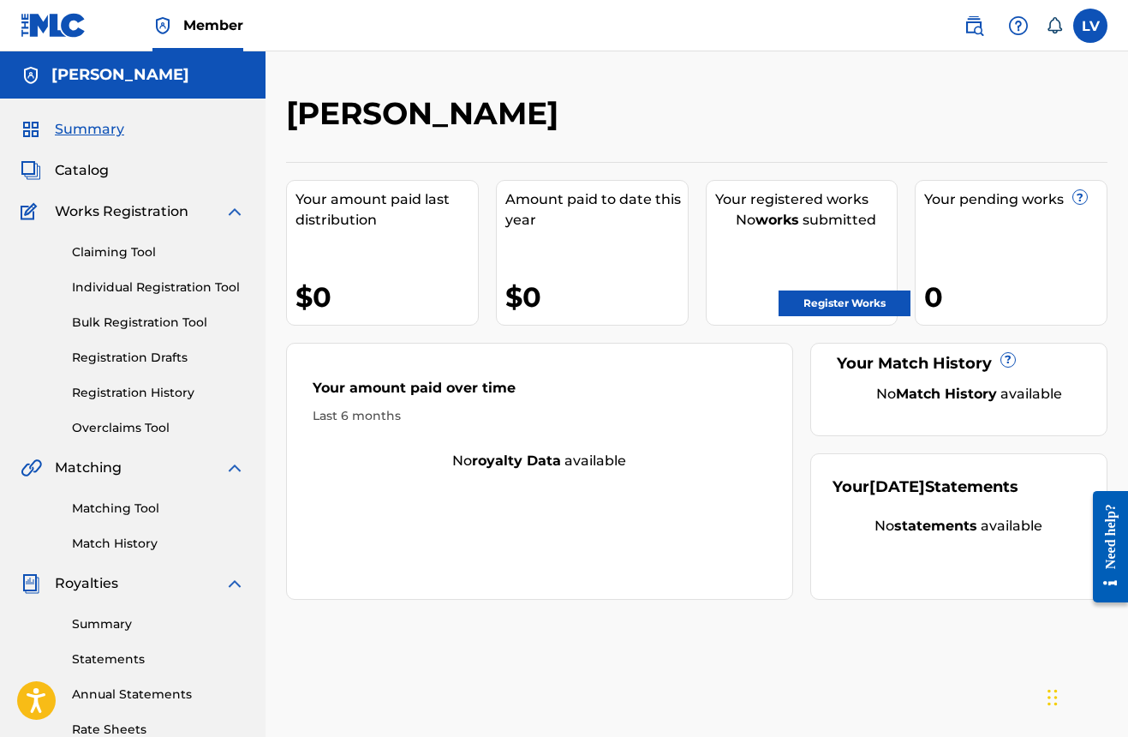
click at [146, 323] on link "Bulk Registration Tool" at bounding box center [158, 323] width 173 height 18
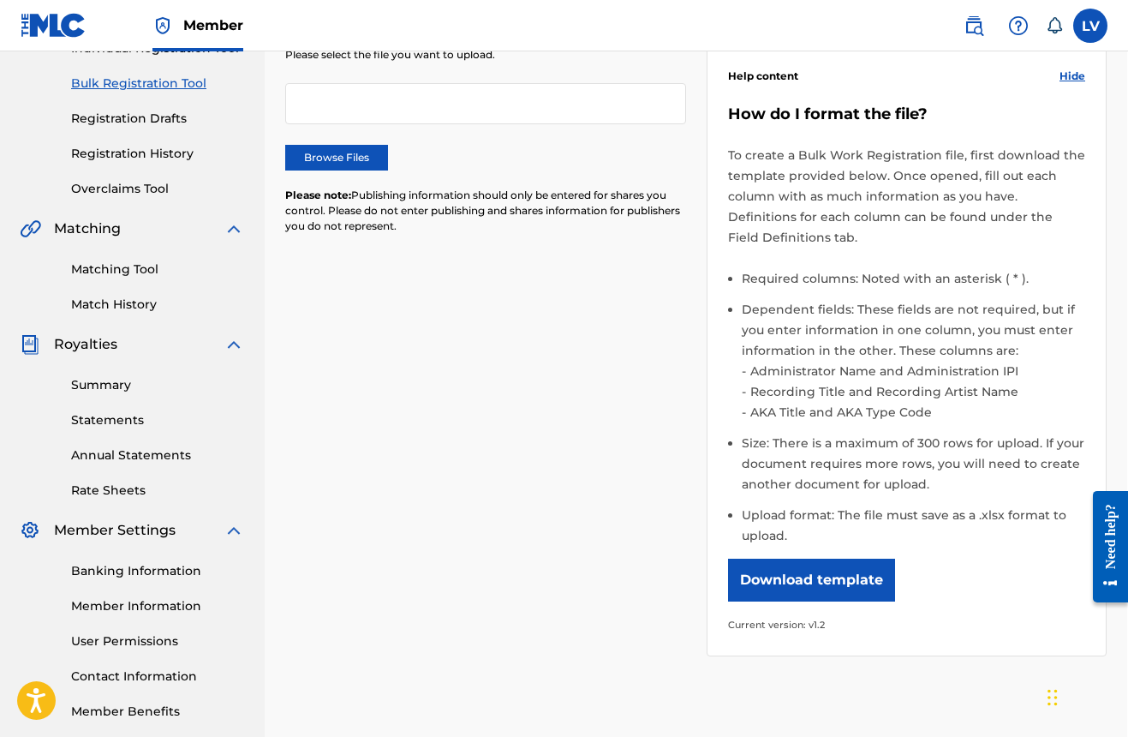
scroll to position [241, 1]
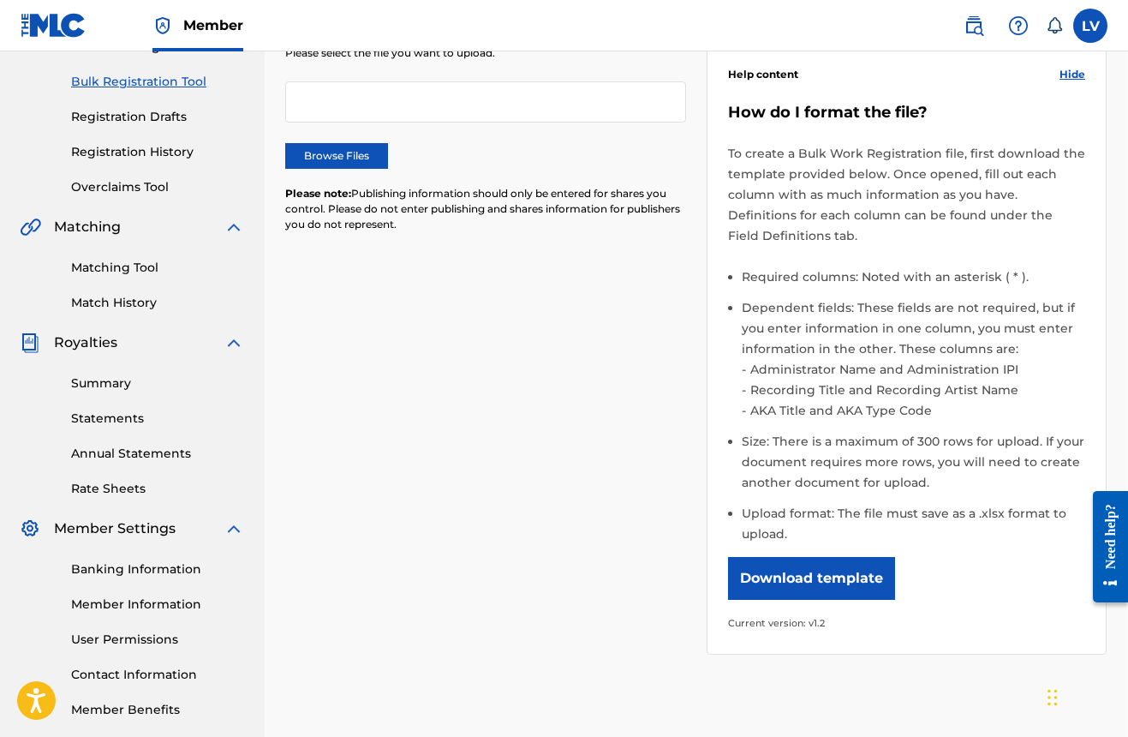
click at [847, 577] on button "Download template" at bounding box center [811, 578] width 167 height 43
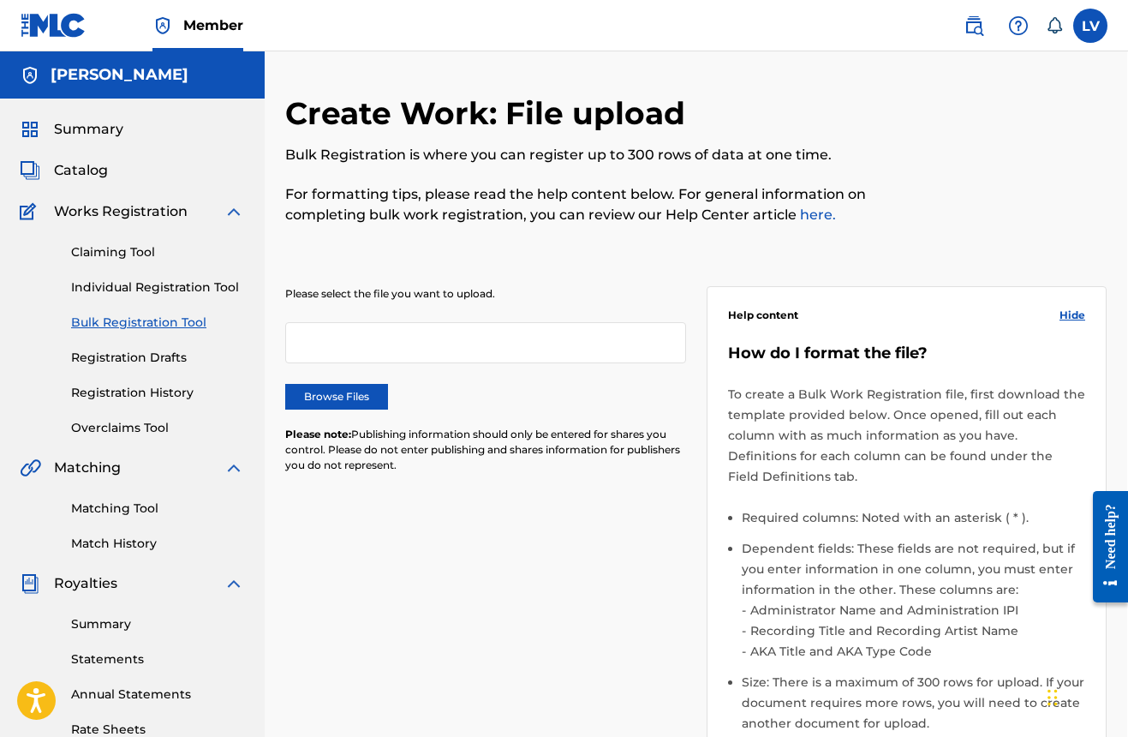
scroll to position [0, 1]
click at [117, 251] on link "Claiming Tool" at bounding box center [157, 252] width 173 height 18
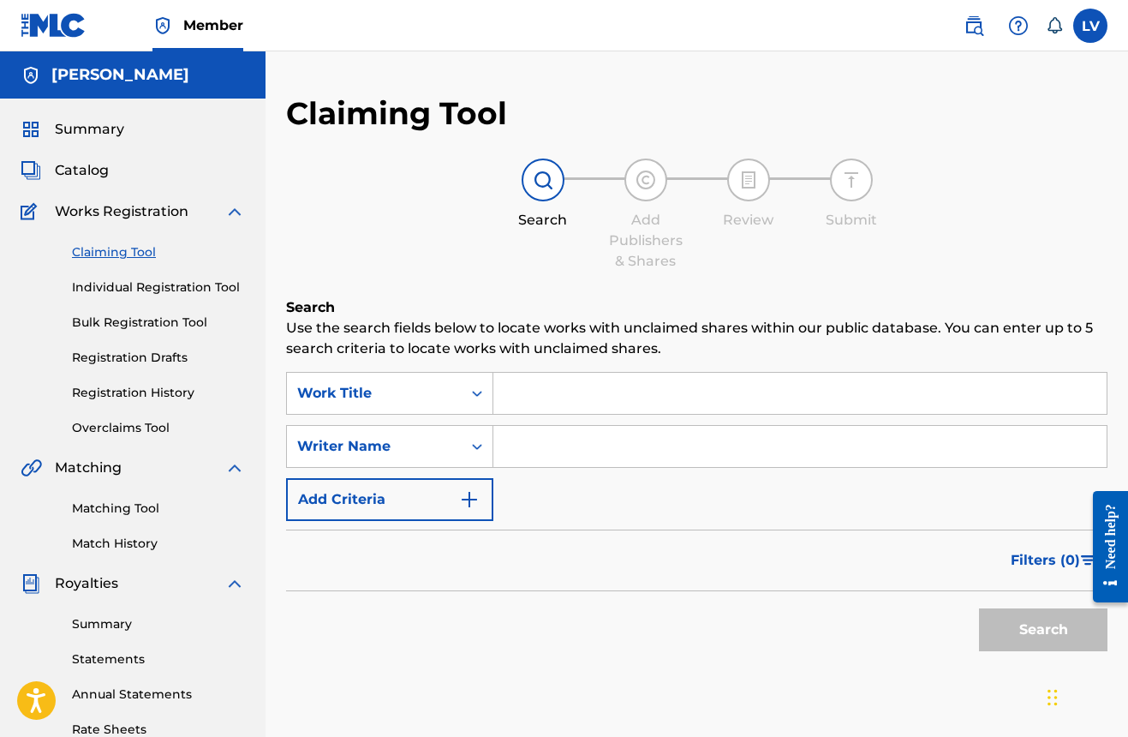
click at [87, 134] on span "Summary" at bounding box center [89, 129] width 69 height 21
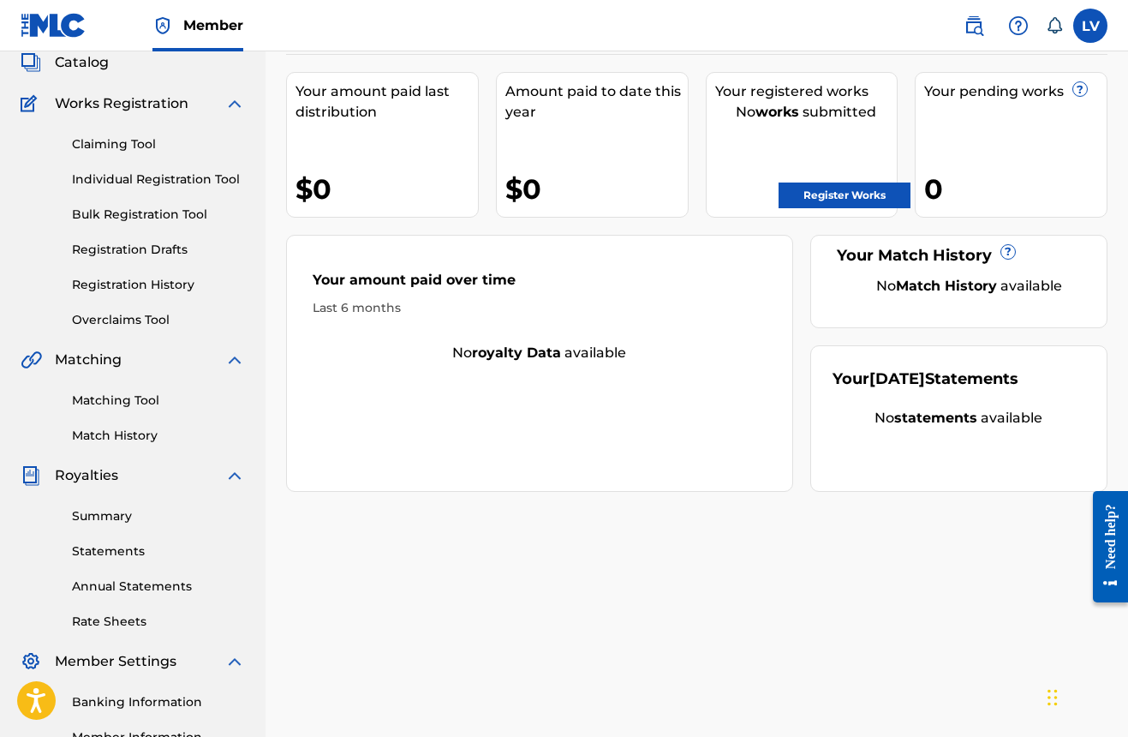
scroll to position [102, 0]
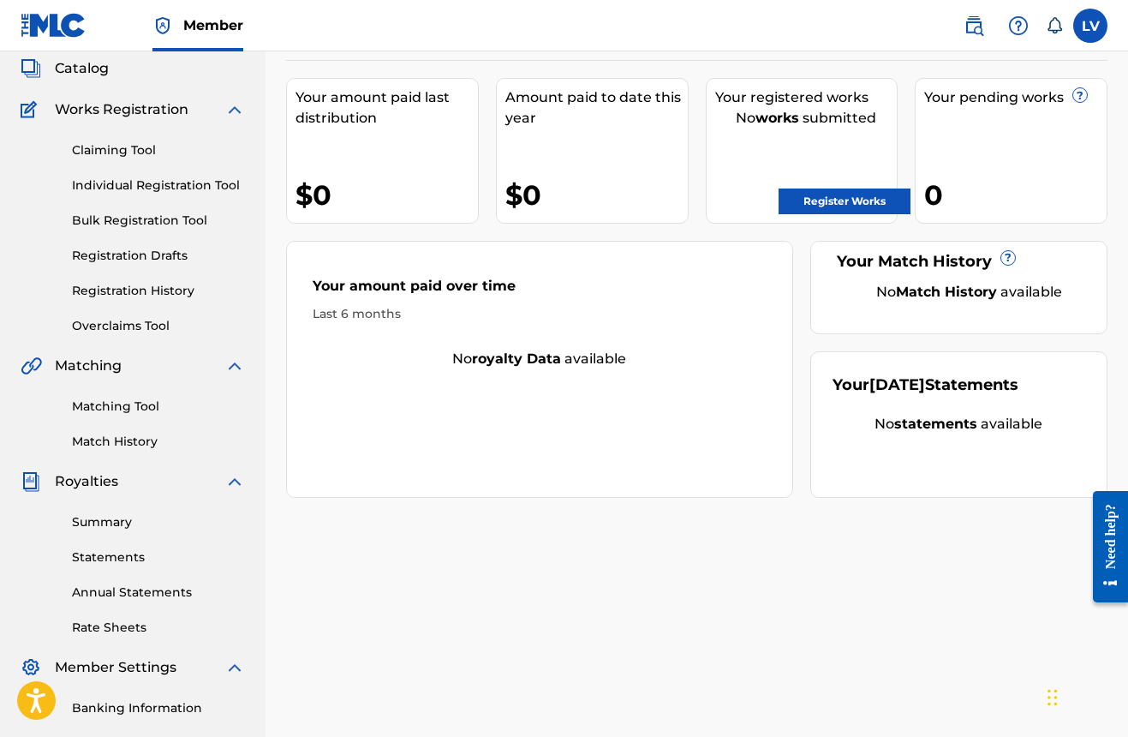
click at [104, 446] on link "Match History" at bounding box center [158, 442] width 173 height 18
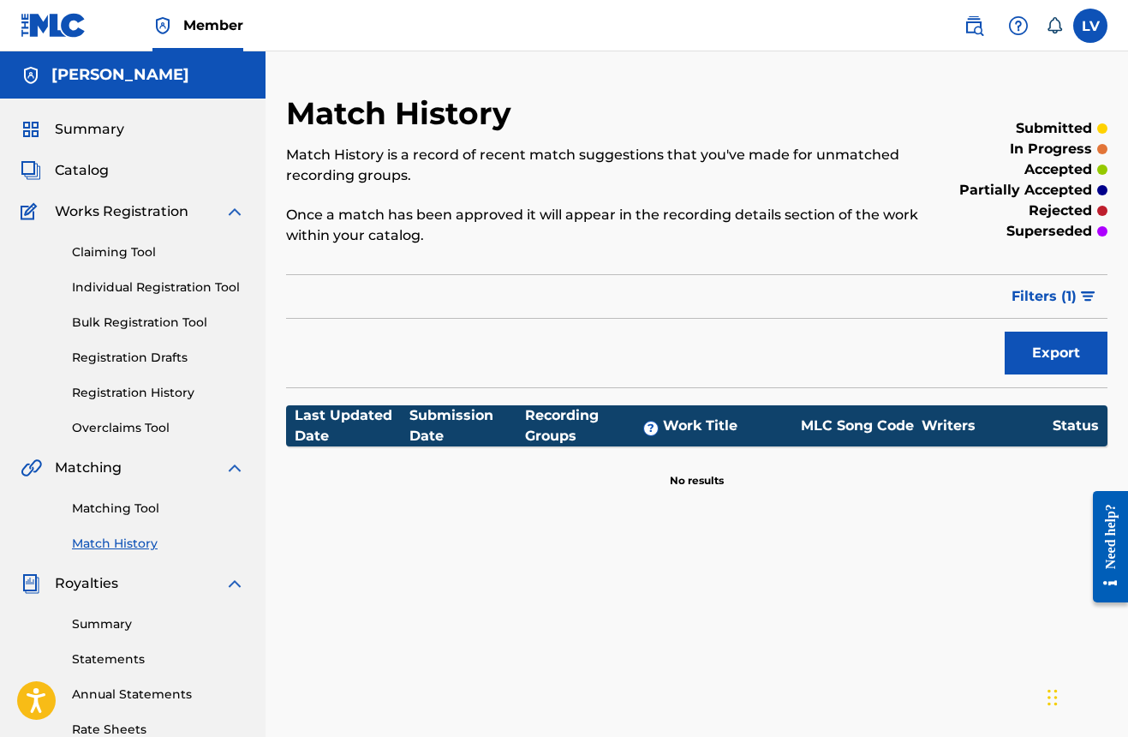
click at [126, 216] on span "Works Registration" at bounding box center [122, 211] width 134 height 21
